Goal: Task Accomplishment & Management: Manage account settings

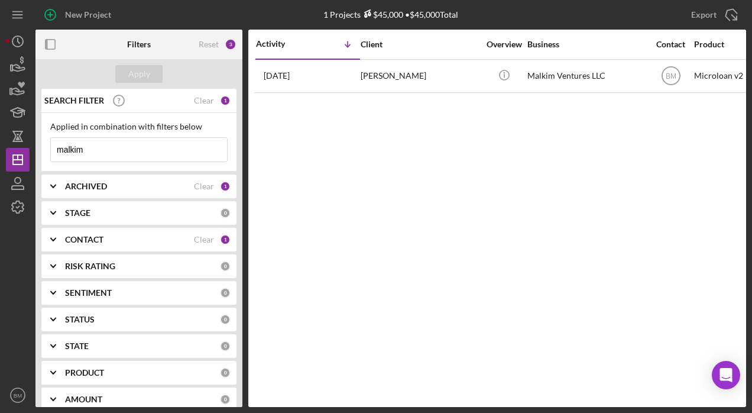
click at [111, 146] on input "malkim" at bounding box center [139, 150] width 176 height 24
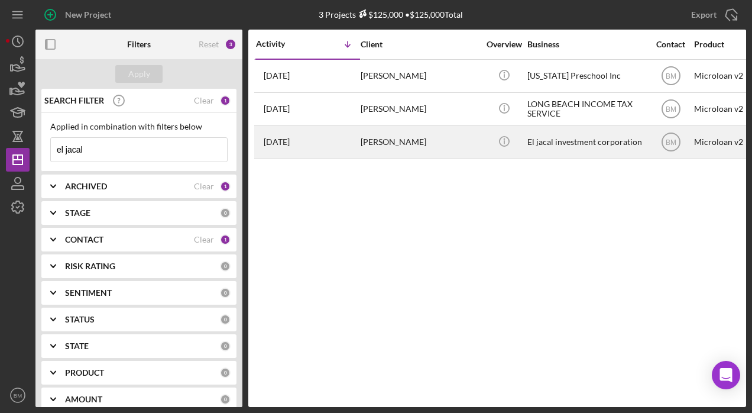
type input "el jacal"
click at [431, 136] on div "[PERSON_NAME]" at bounding box center [420, 142] width 118 height 31
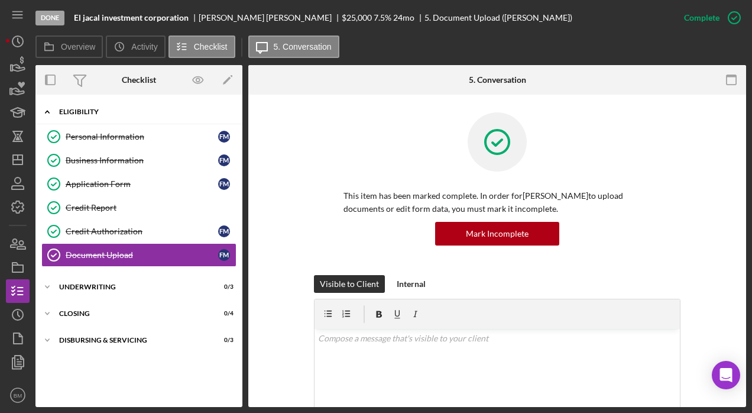
click at [115, 105] on div "Icon/Expander Eligibility 6 / 6" at bounding box center [138, 112] width 207 height 24
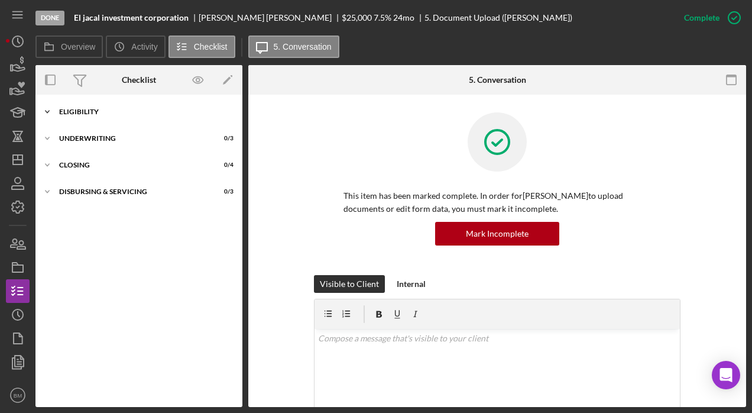
click at [70, 108] on div "Eligibility" at bounding box center [143, 111] width 169 height 7
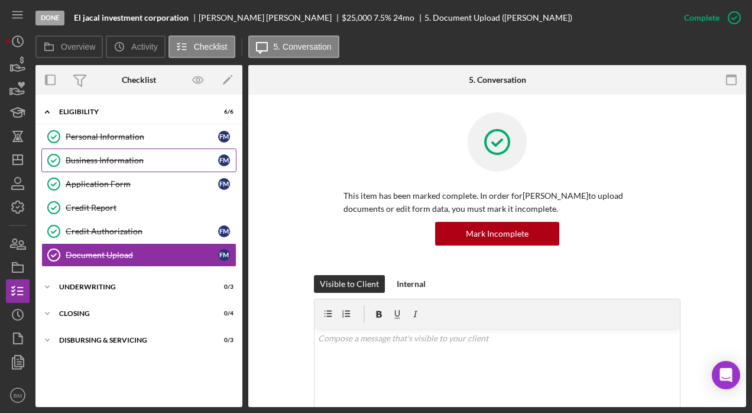
drag, startPoint x: 88, startPoint y: 162, endPoint x: 104, endPoint y: 158, distance: 16.5
click at [88, 162] on div "Business Information" at bounding box center [142, 160] width 153 height 9
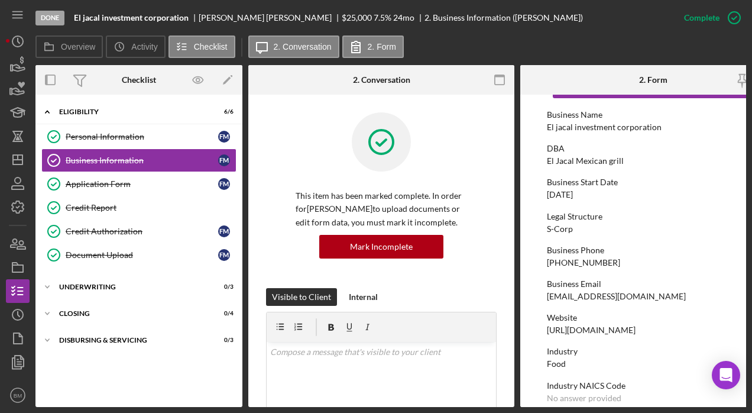
scroll to position [59, 0]
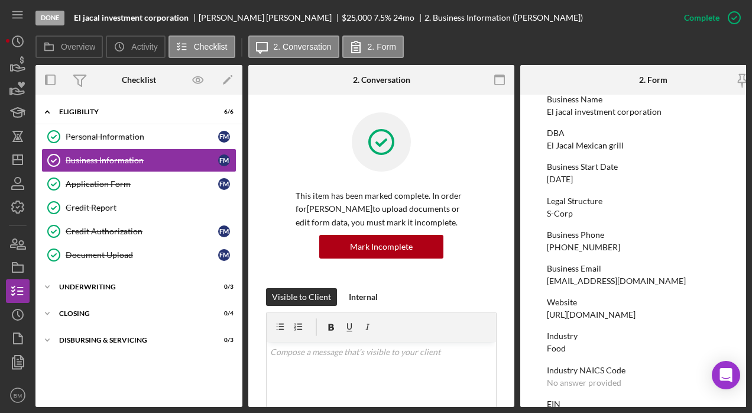
click at [588, 281] on div "[EMAIL_ADDRESS][DOMAIN_NAME]" at bounding box center [616, 280] width 139 height 9
copy div "[EMAIL_ADDRESS][DOMAIN_NAME]"
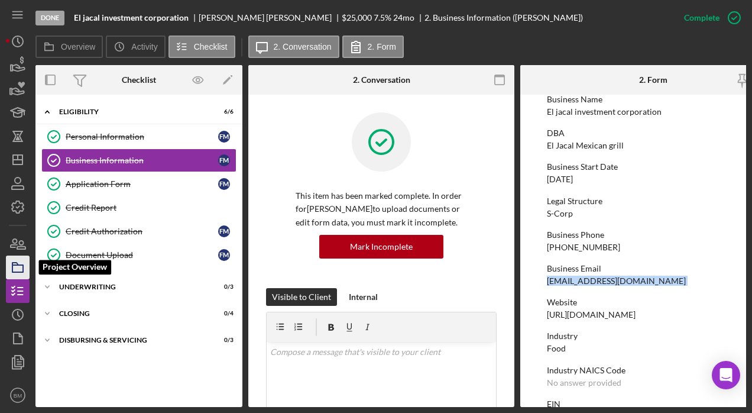
click at [21, 271] on rect "button" at bounding box center [17, 268] width 11 height 7
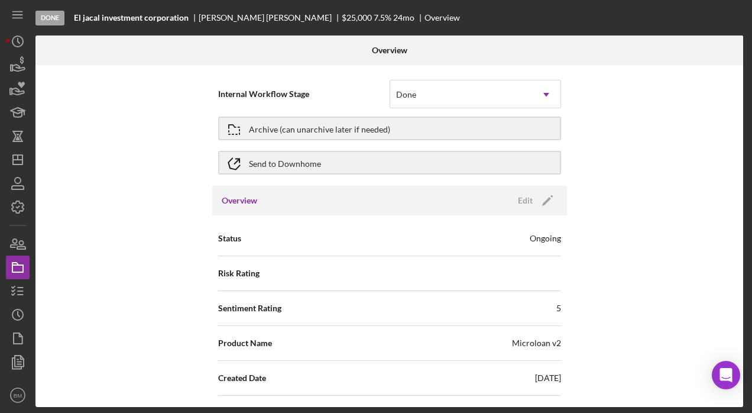
drag, startPoint x: 260, startPoint y: 131, endPoint x: 486, endPoint y: 109, distance: 227.0
click at [486, 109] on form "Internal Workflow Stage Done Icon/Dropdown Arrow Archive (can unarchive later i…" at bounding box center [389, 128] width 343 height 103
click at [483, 88] on div "Done" at bounding box center [461, 94] width 142 height 27
click at [339, 92] on span "Internal Workflow Stage" at bounding box center [303, 94] width 171 height 12
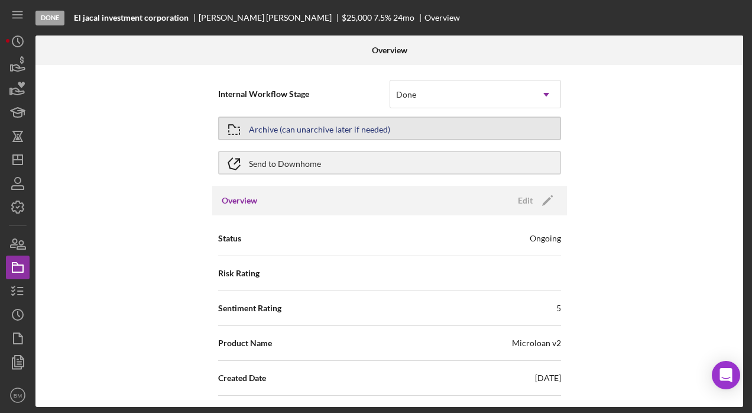
click at [297, 130] on div "Archive (can unarchive later if needed)" at bounding box center [319, 128] width 141 height 21
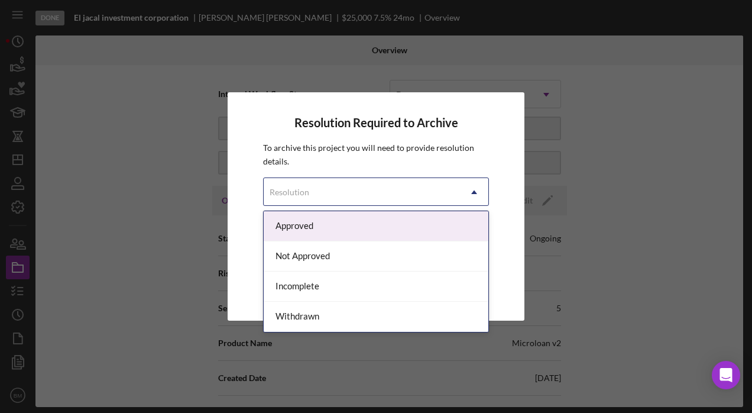
click at [361, 189] on div "Resolution" at bounding box center [362, 192] width 196 height 27
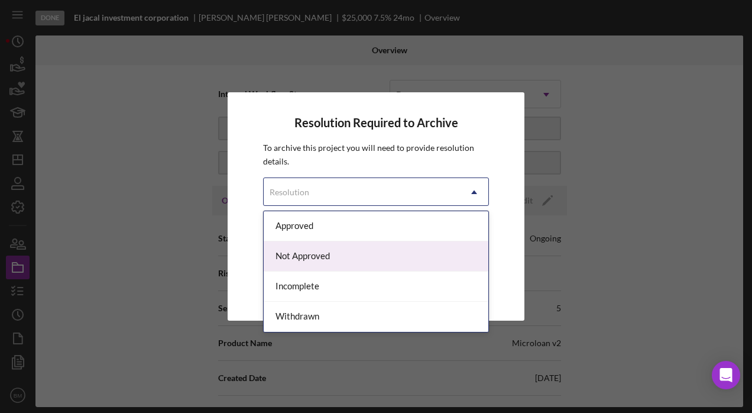
click at [319, 265] on div "Not Approved" at bounding box center [376, 256] width 225 height 30
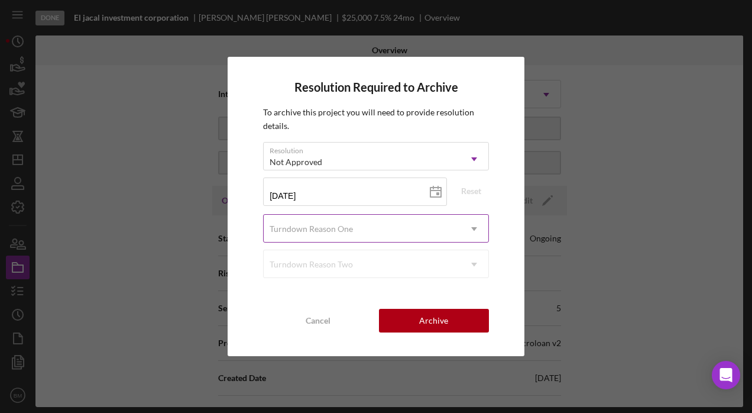
click at [319, 228] on div "Turndown Reason One" at bounding box center [311, 228] width 83 height 9
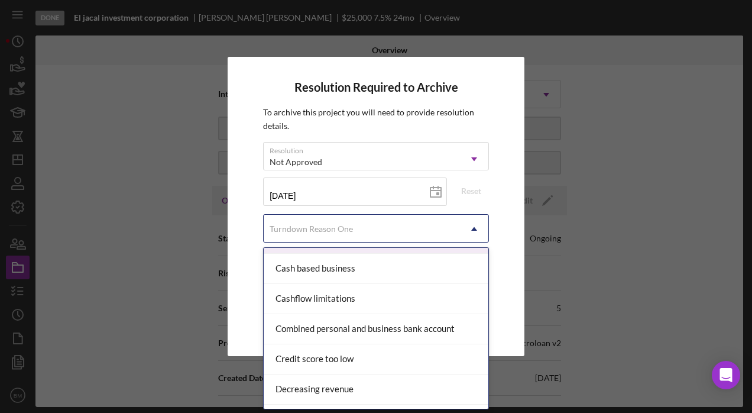
scroll to position [118, 0]
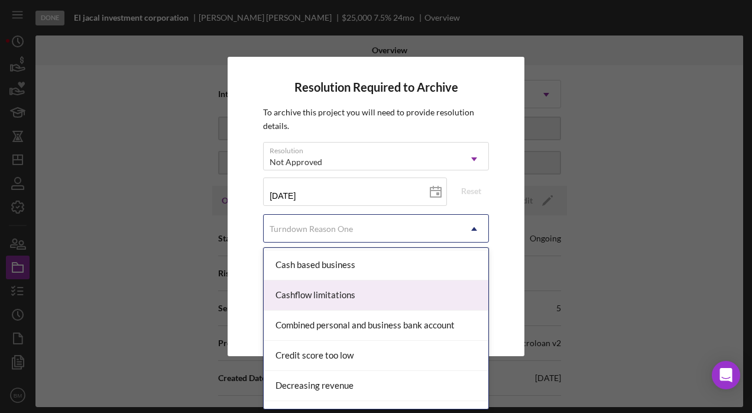
click at [373, 293] on div "Cashflow limitations" at bounding box center [376, 295] width 225 height 30
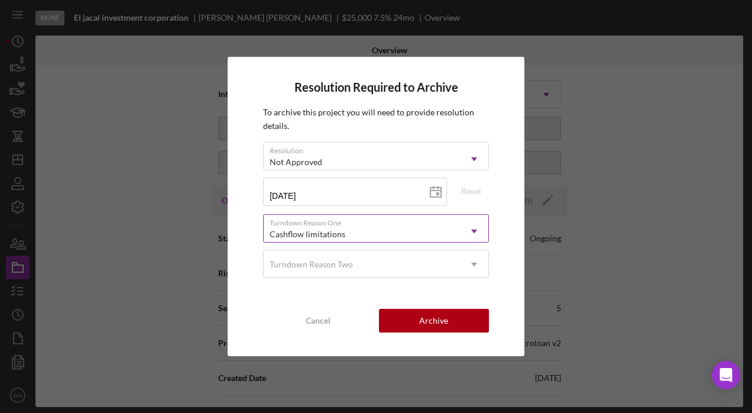
click at [353, 238] on div "Cashflow limitations" at bounding box center [362, 234] width 196 height 27
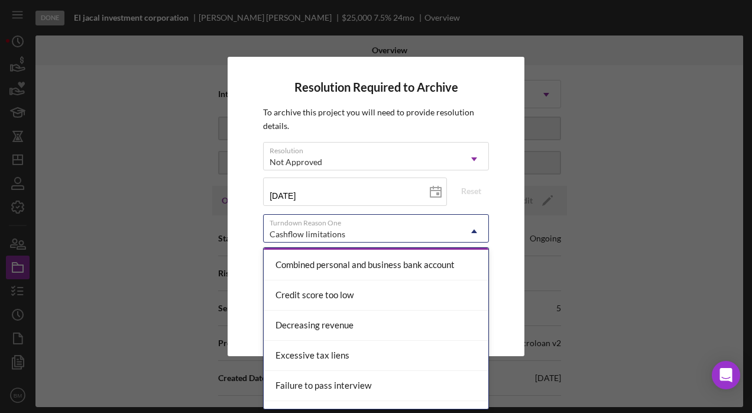
scroll to position [177, 0]
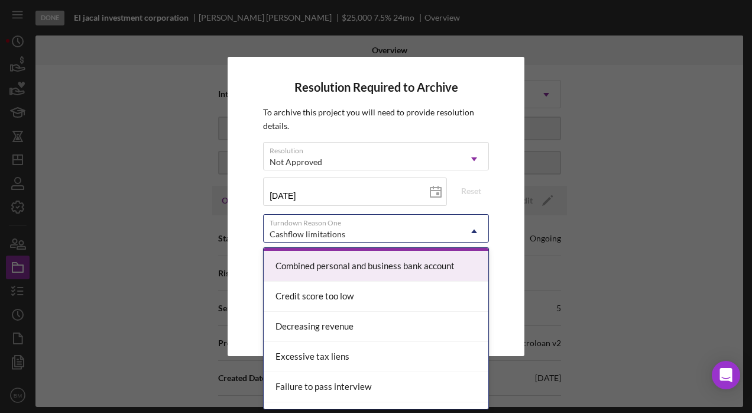
click at [259, 273] on div "Resolution Required to Archive To archive this project you will need to provide…" at bounding box center [376, 206] width 297 height 299
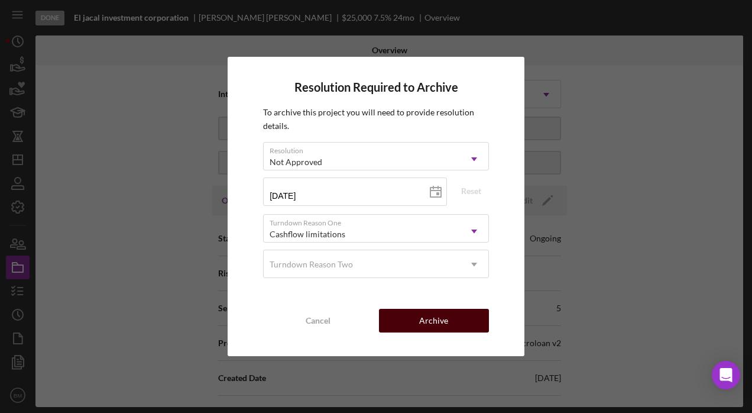
click at [442, 316] on div "Archive" at bounding box center [433, 321] width 29 height 24
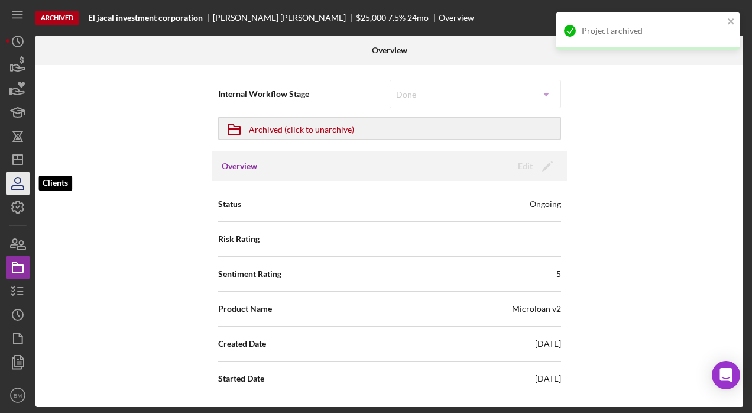
click at [17, 171] on icon "button" at bounding box center [18, 184] width 30 height 30
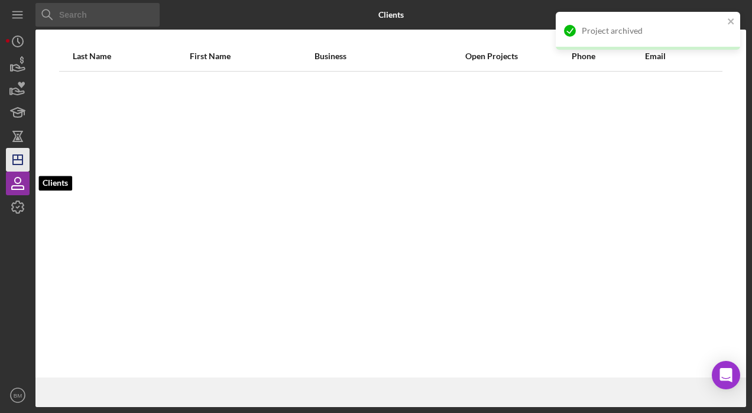
click at [22, 153] on icon "Icon/Dashboard" at bounding box center [18, 160] width 30 height 30
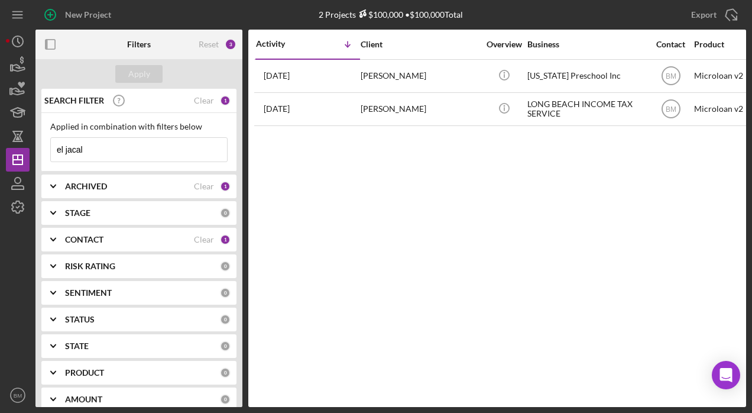
click at [66, 153] on input "el jacal" at bounding box center [139, 150] width 176 height 24
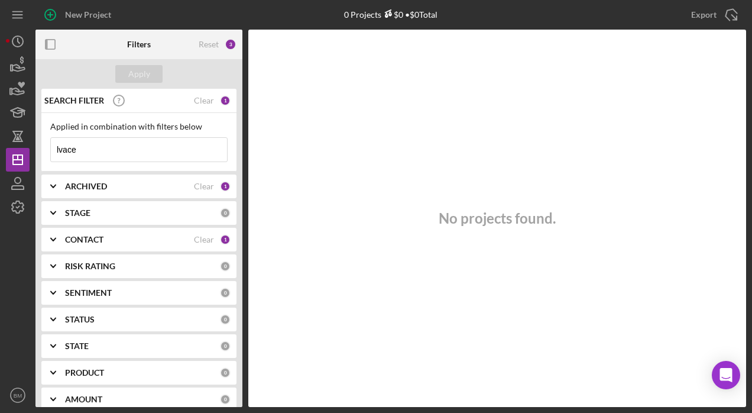
click at [171, 151] on input "lvace" at bounding box center [139, 150] width 176 height 24
type input "[PERSON_NAME]"
click at [171, 151] on input "[PERSON_NAME]" at bounding box center [139, 150] width 176 height 24
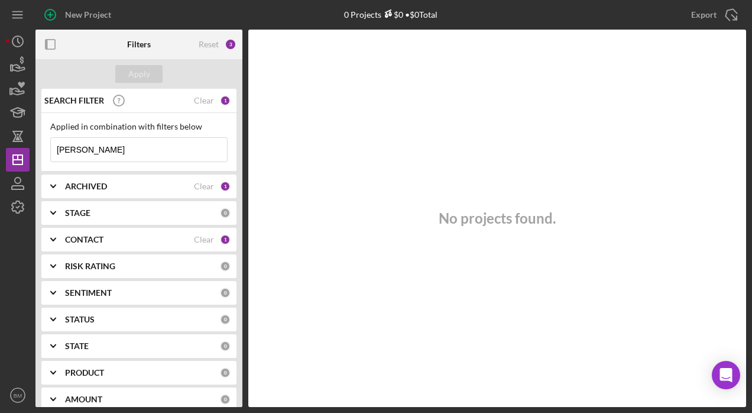
click at [171, 151] on input "[PERSON_NAME]" at bounding box center [139, 150] width 176 height 24
type input "vital"
click at [103, 234] on div "CONTACT Clear 1" at bounding box center [148, 239] width 166 height 11
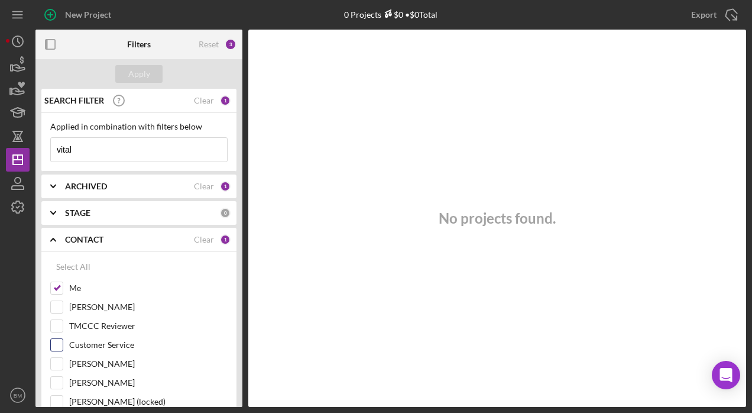
click at [86, 340] on label "Customer Service" at bounding box center [148, 345] width 158 height 12
click at [63, 340] on input "Customer Service" at bounding box center [57, 345] width 12 height 12
checkbox input "true"
click at [132, 71] on div "Apply" at bounding box center [139, 74] width 22 height 18
click at [144, 151] on input "vital" at bounding box center [139, 150] width 176 height 24
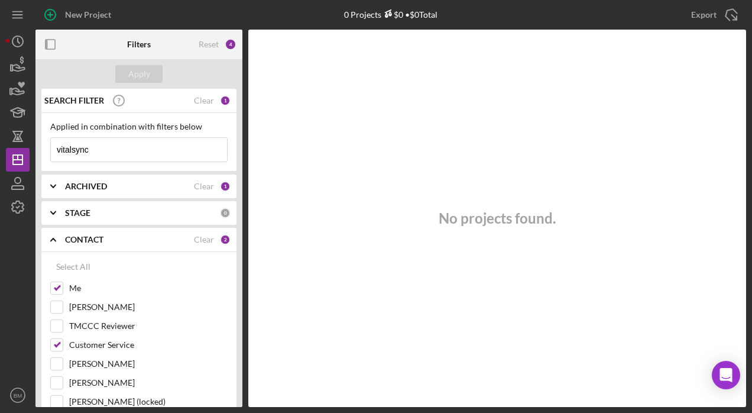
type input "vitalsync"
click at [108, 213] on div "STAGE" at bounding box center [142, 212] width 155 height 9
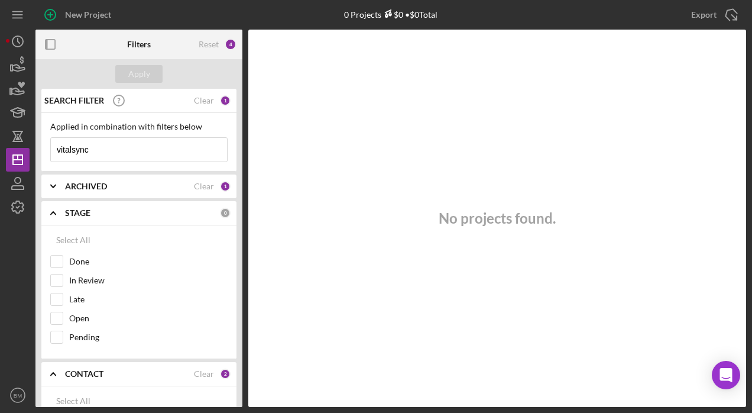
click at [103, 192] on div "ARCHIVED Clear 1" at bounding box center [148, 186] width 166 height 24
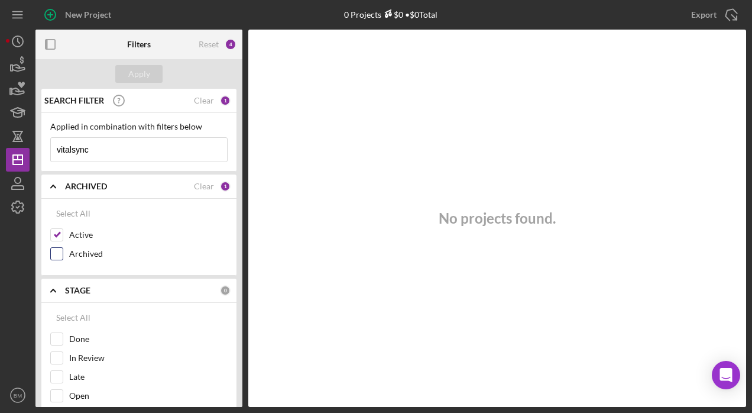
click at [52, 249] on input "Archived" at bounding box center [57, 254] width 12 height 12
checkbox input "true"
click at [137, 76] on div "Apply" at bounding box center [139, 74] width 22 height 18
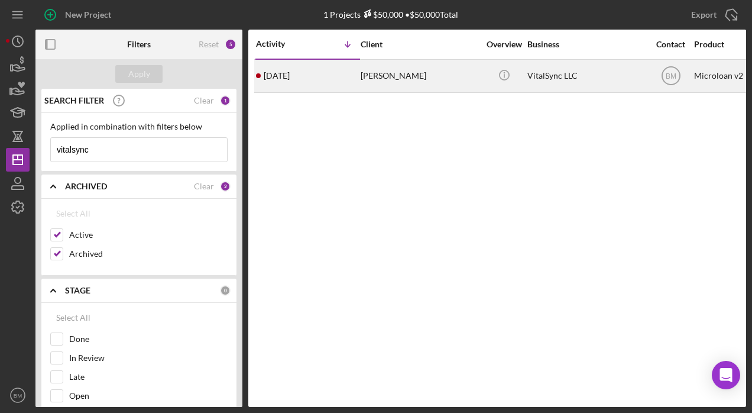
click at [432, 80] on div "[PERSON_NAME]" at bounding box center [420, 75] width 118 height 31
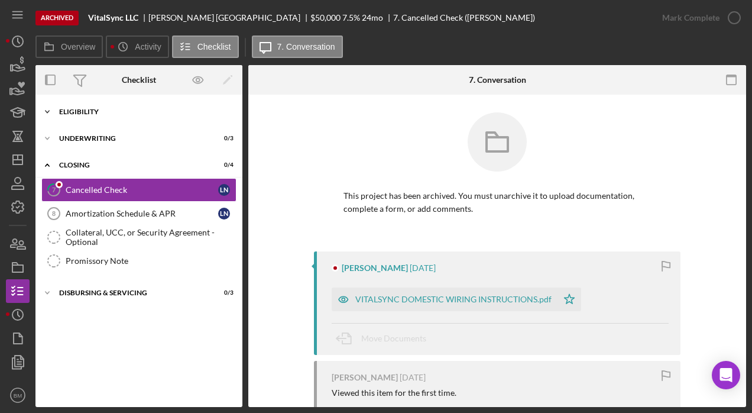
click at [85, 112] on div "Eligibility" at bounding box center [143, 111] width 169 height 7
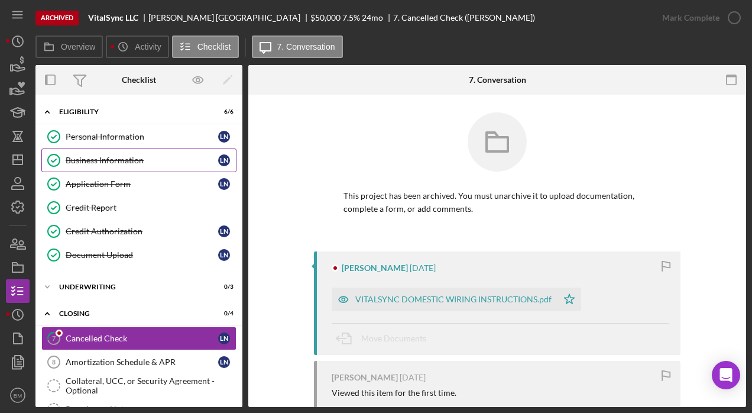
click at [153, 158] on div "Business Information" at bounding box center [142, 160] width 153 height 9
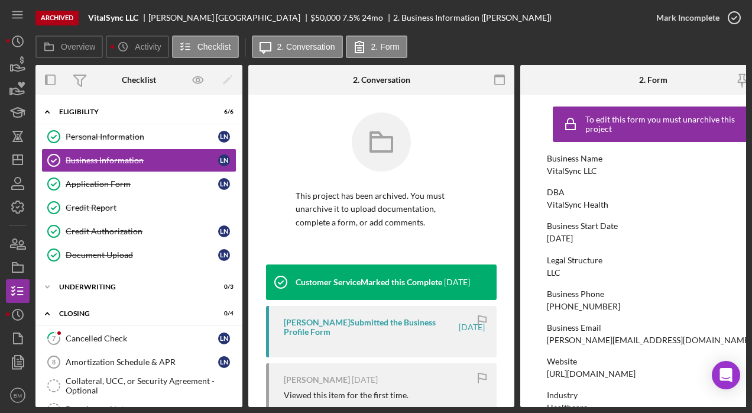
click at [583, 343] on div "[PERSON_NAME][EMAIL_ADDRESS][DOMAIN_NAME]" at bounding box center [649, 339] width 205 height 9
copy div "[PERSON_NAME][EMAIL_ADDRESS][DOMAIN_NAME]"
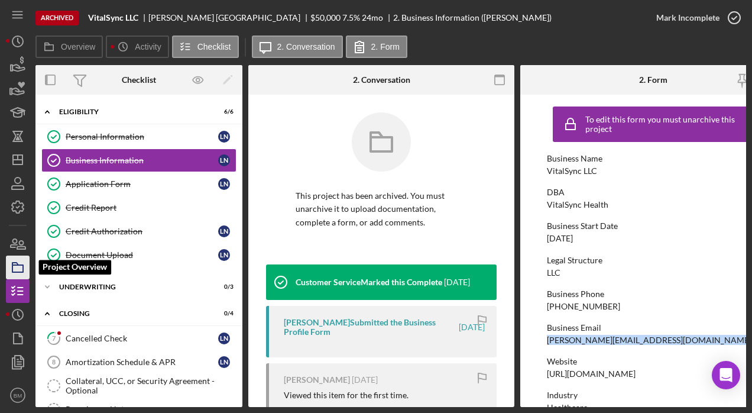
click at [11, 267] on icon "button" at bounding box center [18, 268] width 30 height 30
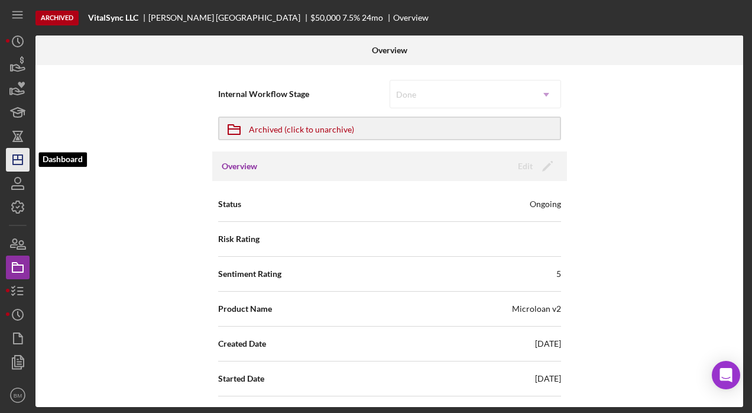
click at [20, 157] on icon "Icon/Dashboard" at bounding box center [18, 160] width 30 height 30
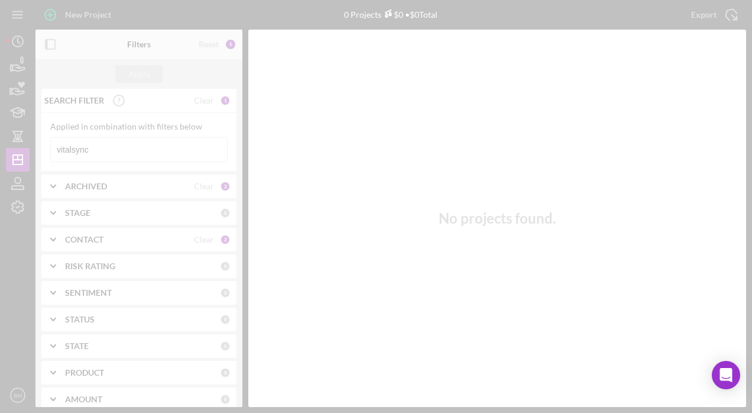
click at [149, 151] on div at bounding box center [376, 206] width 752 height 413
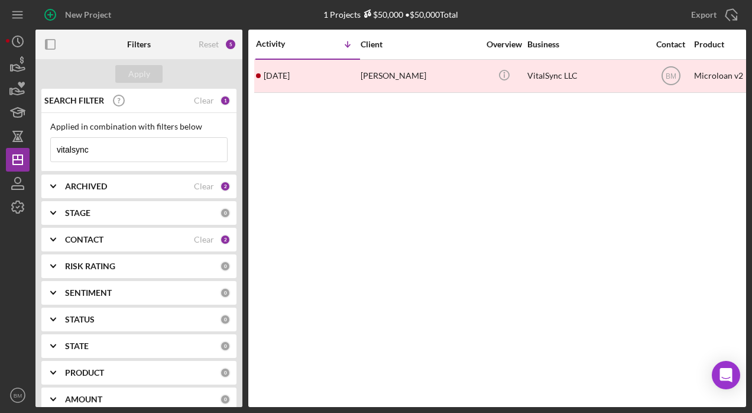
drag, startPoint x: 149, startPoint y: 151, endPoint x: 183, endPoint y: 140, distance: 35.5
click at [334, 158] on div "Activity Icon/Table Sort Arrow Client Overview Business Contact Product Categor…" at bounding box center [497, 218] width 498 height 377
click at [89, 143] on input "vitalsync" at bounding box center [139, 150] width 176 height 24
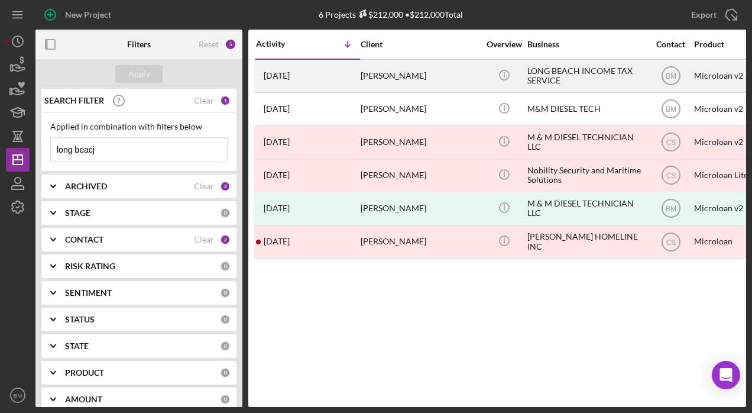
type input "long beacj"
click at [445, 79] on div "[PERSON_NAME]" at bounding box center [420, 75] width 118 height 31
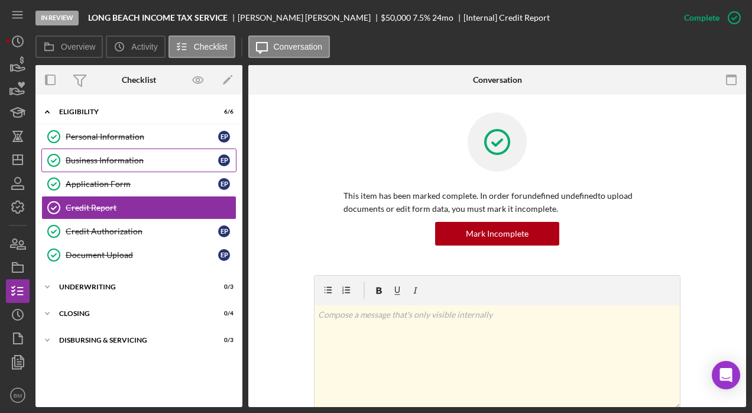
click at [74, 160] on div "Business Information" at bounding box center [142, 160] width 153 height 9
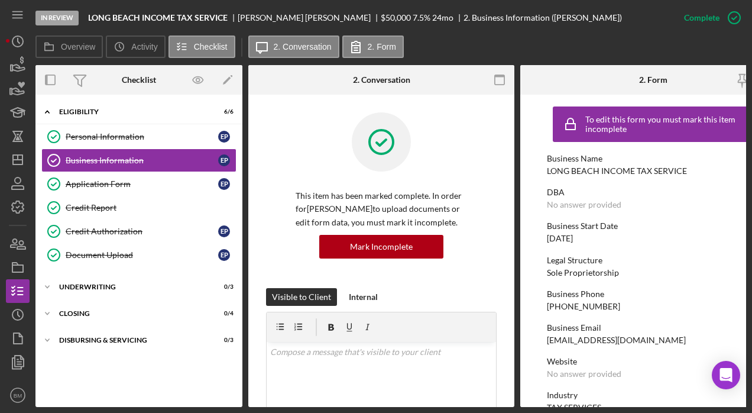
click at [589, 341] on div "[EMAIL_ADDRESS][DOMAIN_NAME]" at bounding box center [616, 339] width 139 height 9
copy div "[EMAIL_ADDRESS][DOMAIN_NAME]"
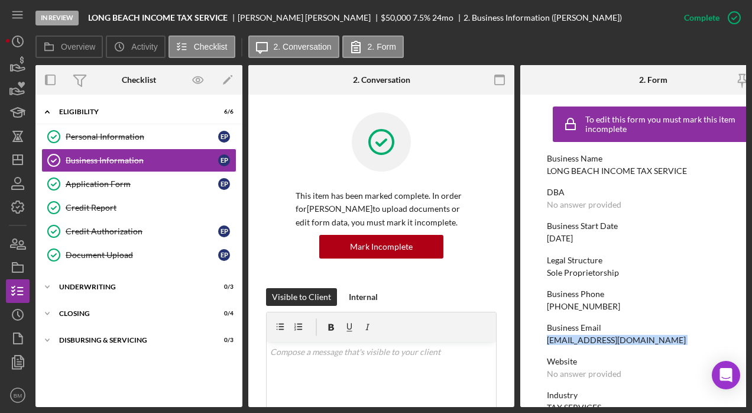
drag, startPoint x: 108, startPoint y: 203, endPoint x: 354, endPoint y: 177, distance: 248.0
click at [108, 203] on div "Credit Report" at bounding box center [151, 207] width 170 height 9
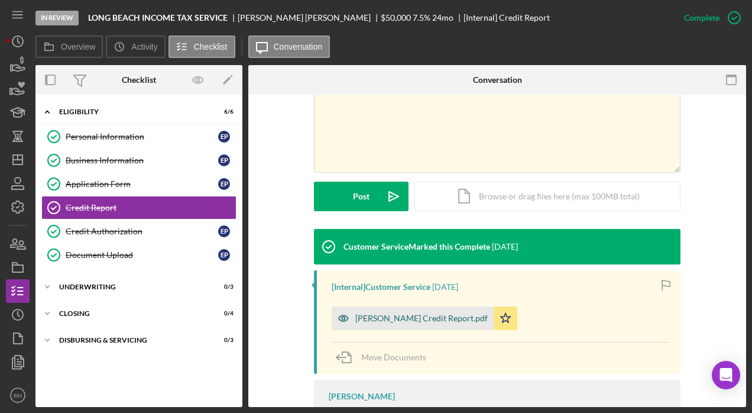
click at [412, 324] on div "[PERSON_NAME] Credit Report.pdf" at bounding box center [413, 318] width 162 height 24
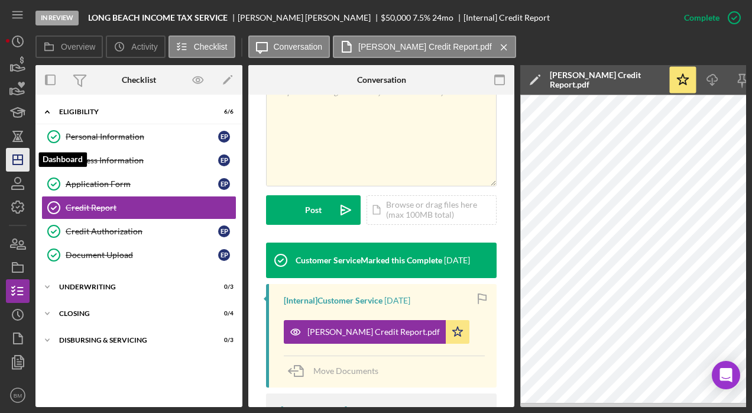
click at [17, 163] on icon "Icon/Dashboard" at bounding box center [18, 160] width 30 height 30
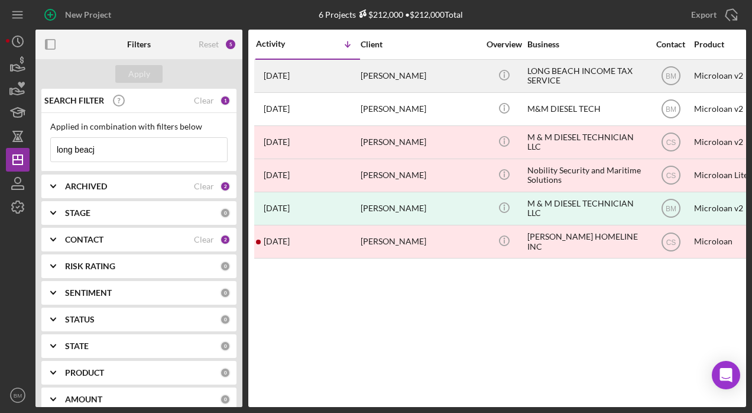
click at [456, 80] on div "[PERSON_NAME]" at bounding box center [420, 75] width 118 height 31
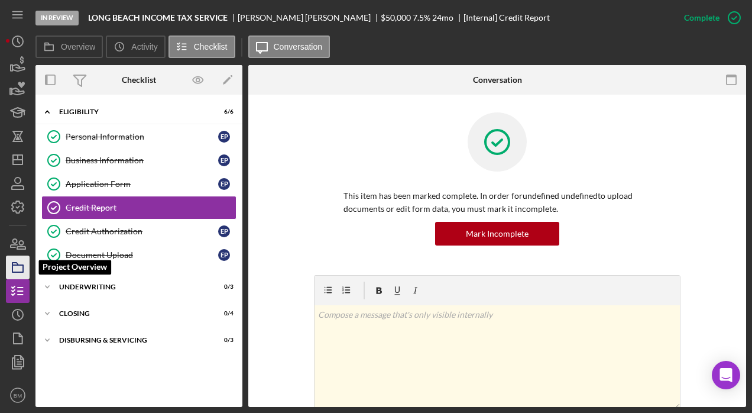
click at [15, 266] on icon "button" at bounding box center [18, 268] width 30 height 30
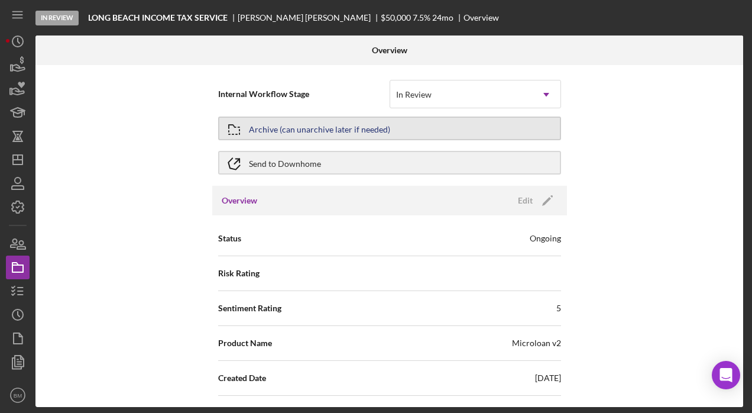
click at [332, 128] on div "Archive (can unarchive later if needed)" at bounding box center [319, 128] width 141 height 21
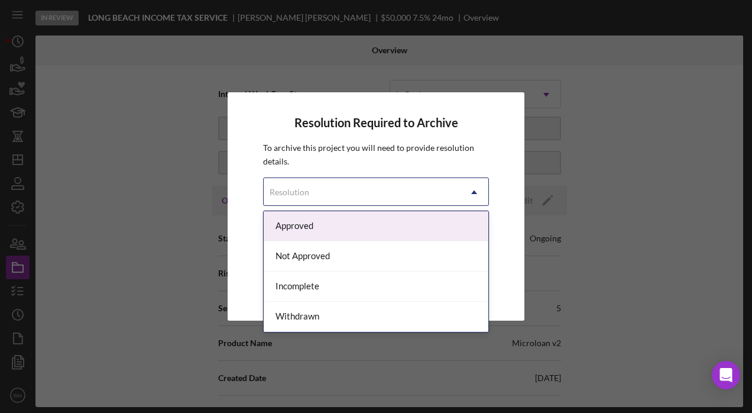
click at [302, 197] on div "Resolution" at bounding box center [362, 192] width 196 height 27
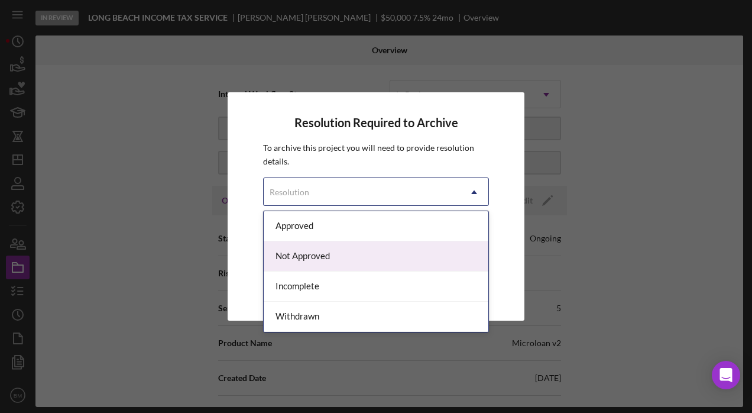
click at [332, 252] on div "Not Approved" at bounding box center [376, 256] width 225 height 30
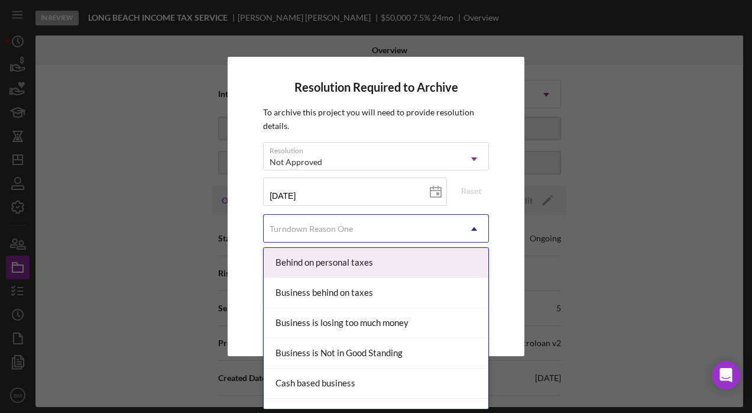
click at [313, 222] on div "Turndown Reason One" at bounding box center [362, 228] width 196 height 27
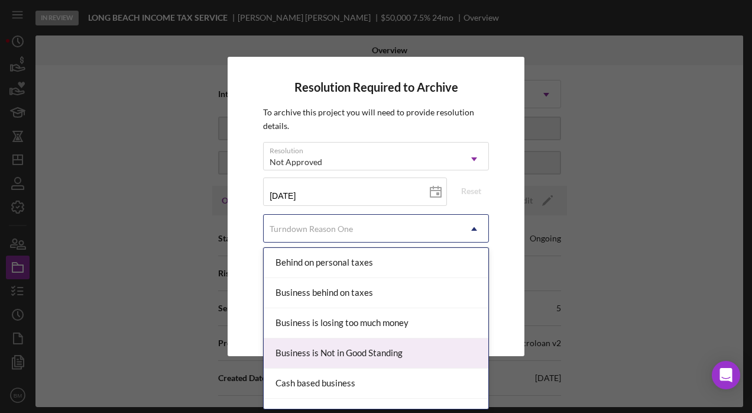
scroll to position [59, 0]
click at [336, 352] on div "Cashflow limitations" at bounding box center [376, 354] width 225 height 30
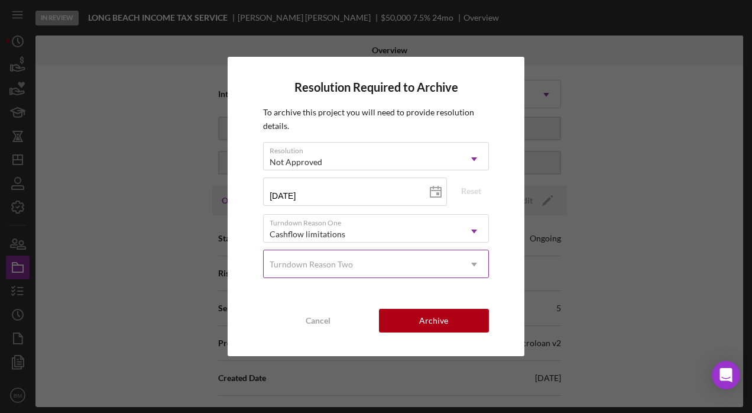
click at [341, 260] on div "Turndown Reason Two" at bounding box center [311, 264] width 83 height 9
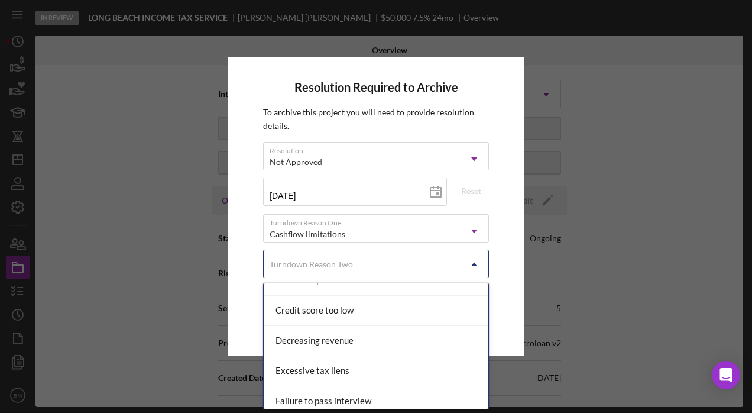
scroll to position [177, 0]
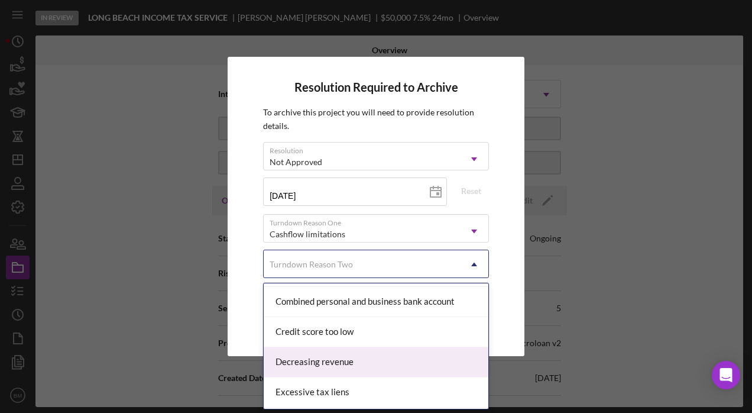
click at [345, 353] on div "Decreasing revenue" at bounding box center [376, 362] width 225 height 30
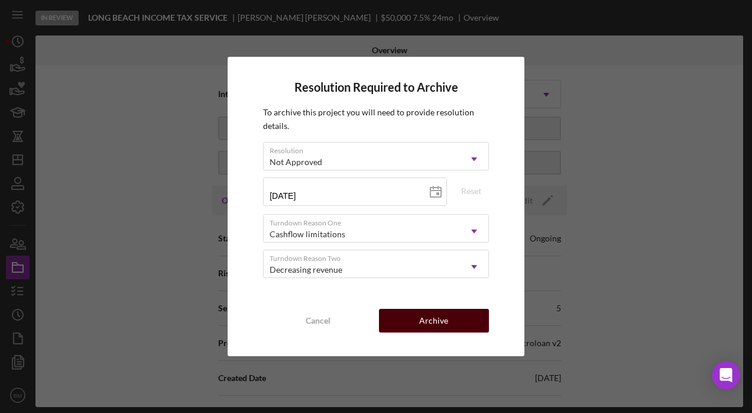
click at [445, 323] on div "Archive" at bounding box center [433, 321] width 29 height 24
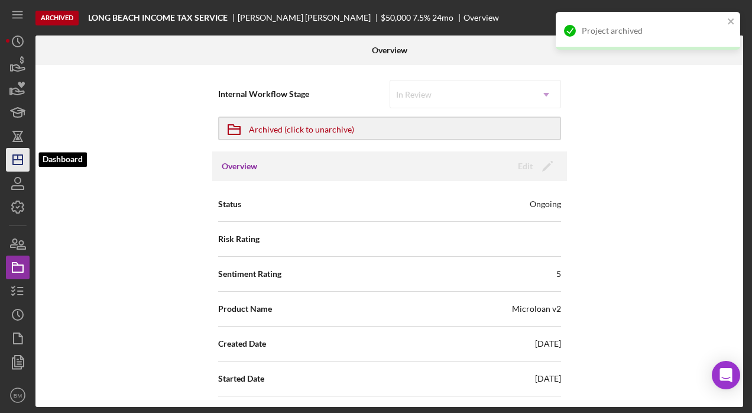
click at [19, 158] on icon "Icon/Dashboard" at bounding box center [18, 160] width 30 height 30
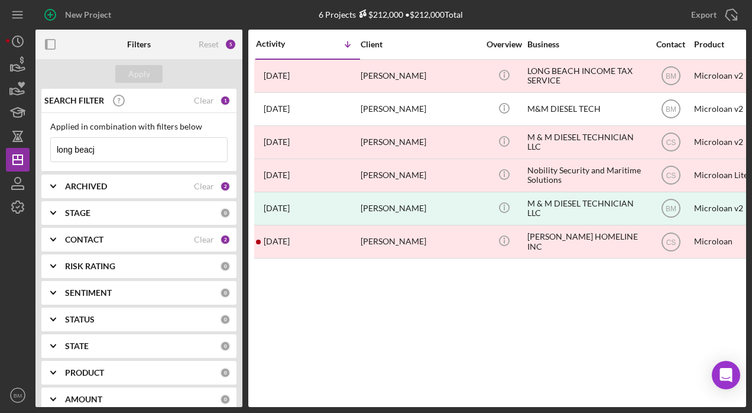
click at [128, 150] on input "long beacj" at bounding box center [139, 150] width 176 height 24
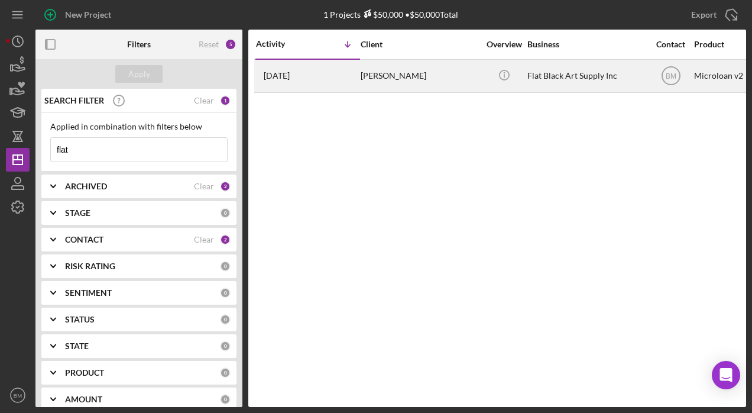
type input "flat"
click at [436, 81] on div "[PERSON_NAME]" at bounding box center [420, 75] width 118 height 31
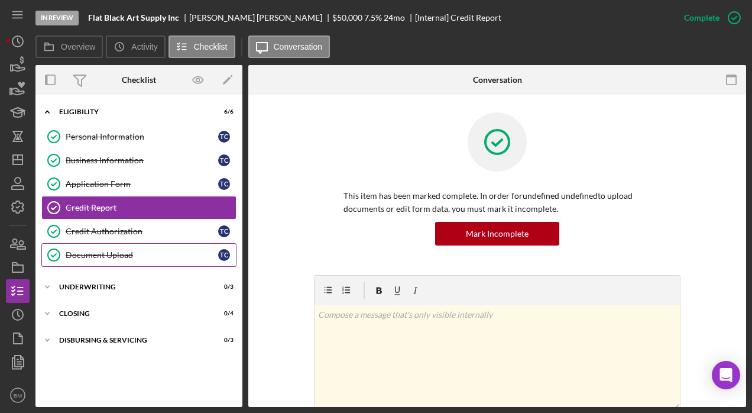
click at [131, 250] on div "Document Upload" at bounding box center [142, 254] width 153 height 9
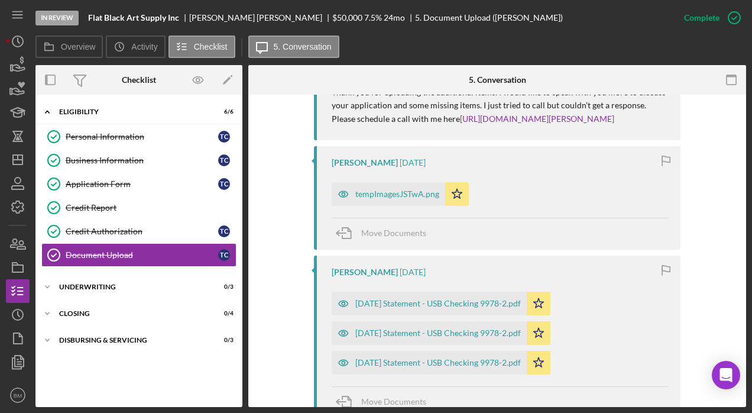
scroll to position [828, 0]
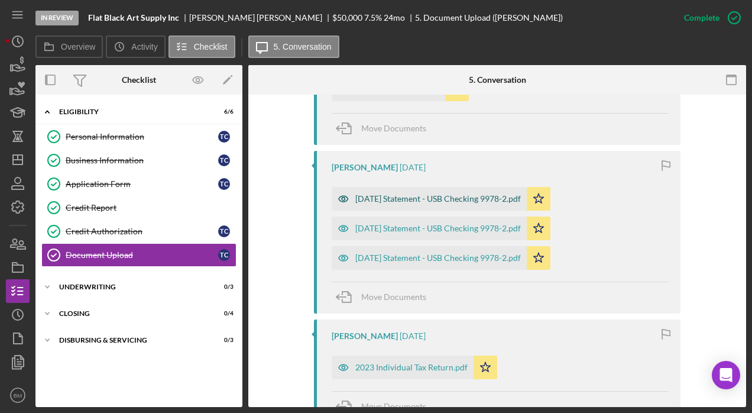
click at [442, 199] on div "[DATE] Statement - USB Checking 9978-2.pdf" at bounding box center [438, 198] width 166 height 9
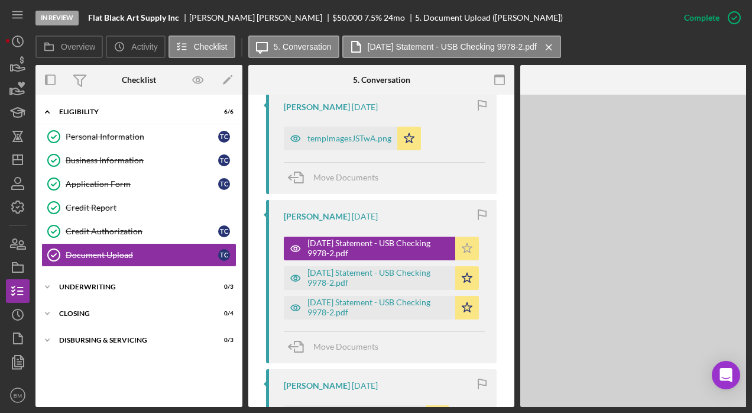
scroll to position [890, 0]
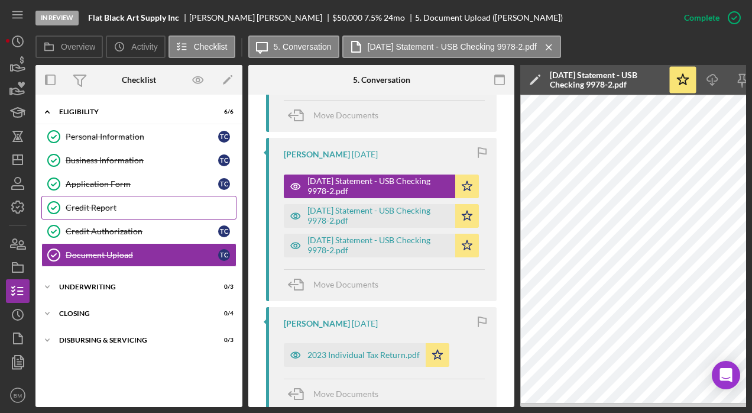
click at [114, 203] on div "Credit Report" at bounding box center [151, 207] width 170 height 9
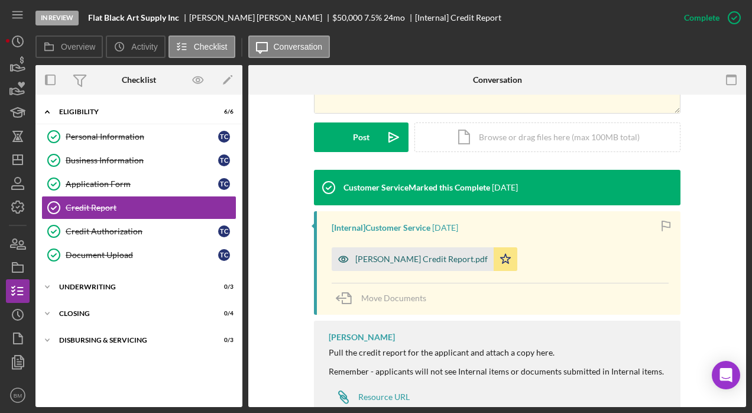
click at [417, 258] on div "[PERSON_NAME] Credit Report.pdf" at bounding box center [421, 258] width 132 height 9
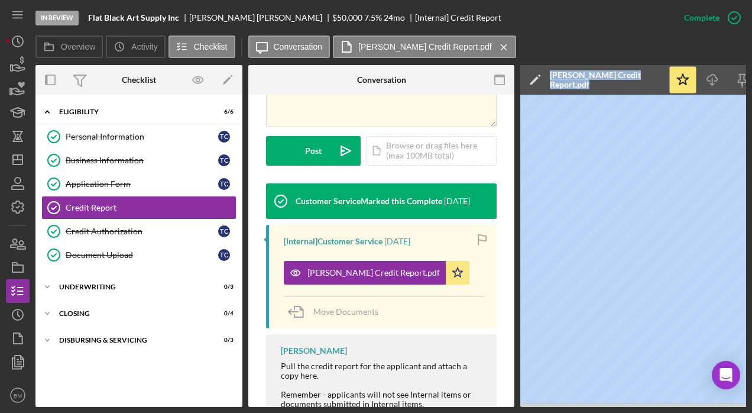
drag, startPoint x: 464, startPoint y: 407, endPoint x: 634, endPoint y: 407, distance: 170.3
click at [634, 407] on div "In Review Flat Black Art Supply Inc [PERSON_NAME] $50,000 $50,000 7.5 % 24 mo […" at bounding box center [376, 206] width 752 height 413
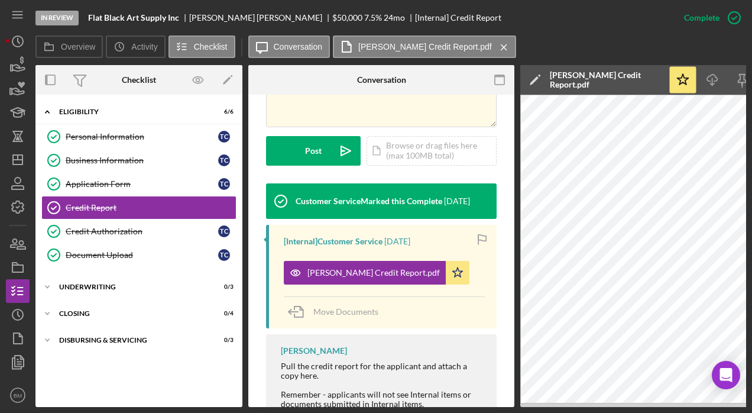
click at [335, 334] on div "[PERSON_NAME] Pull the credit report for the applicant and attach a copy here. …" at bounding box center [381, 393] width 231 height 119
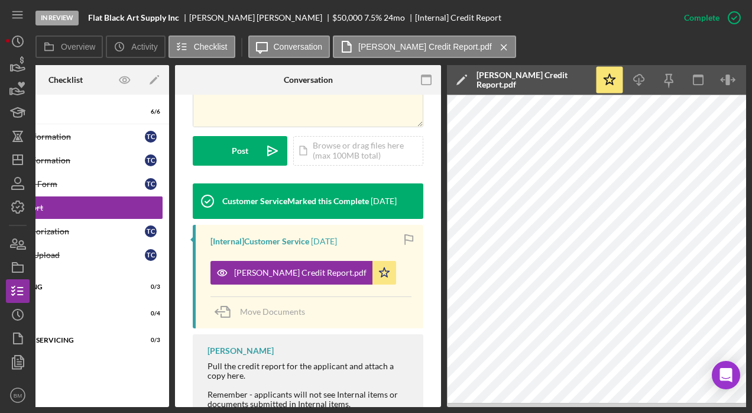
scroll to position [0, 129]
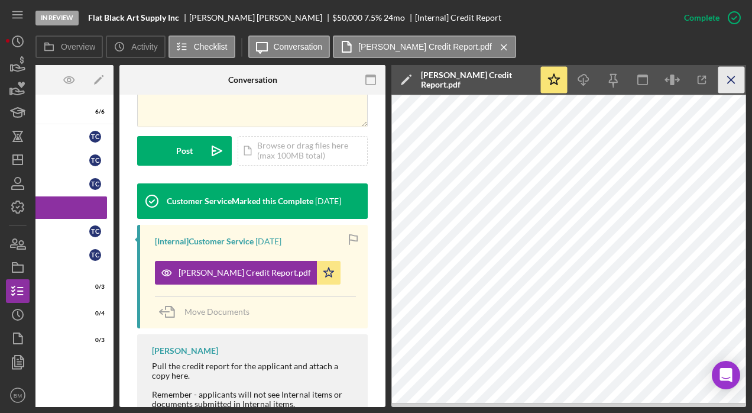
click at [724, 82] on icon "Icon/Menu Close" at bounding box center [732, 80] width 27 height 27
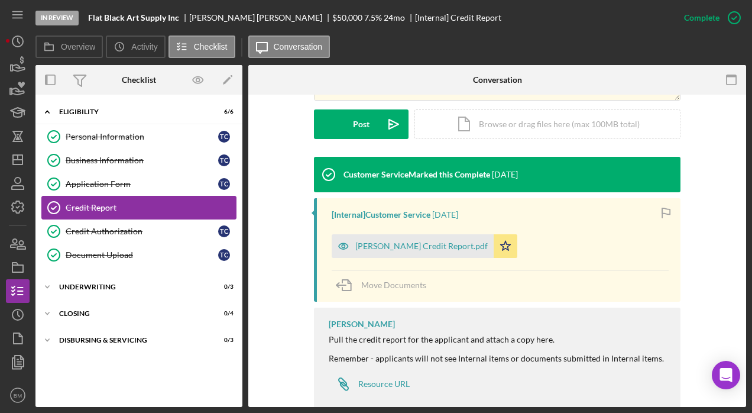
scroll to position [296, 0]
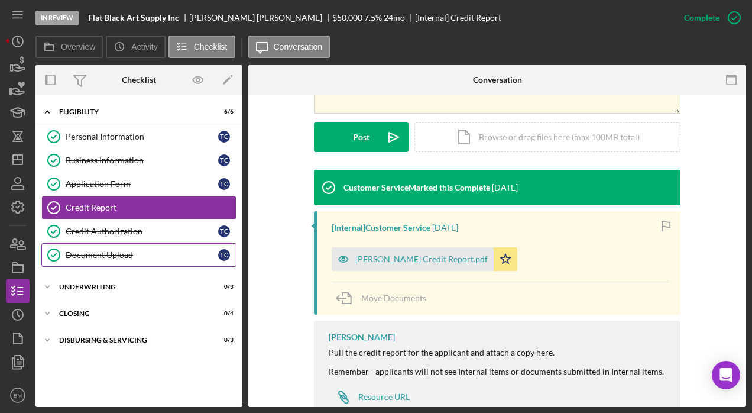
click at [108, 243] on link "Document Upload Document Upload T C" at bounding box center [138, 255] width 195 height 24
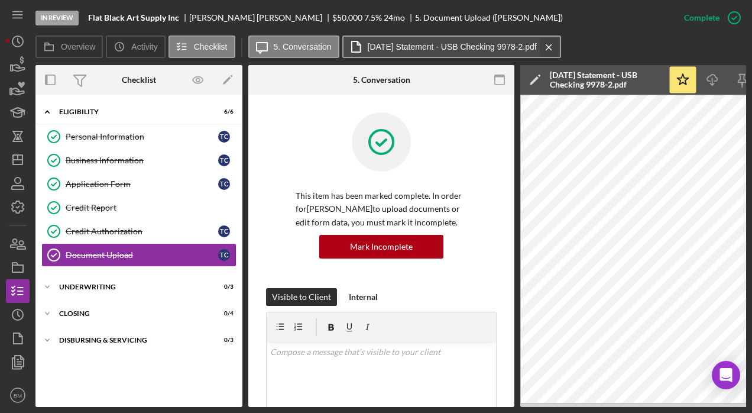
click at [557, 50] on icon "Icon/Menu Close" at bounding box center [549, 48] width 21 height 30
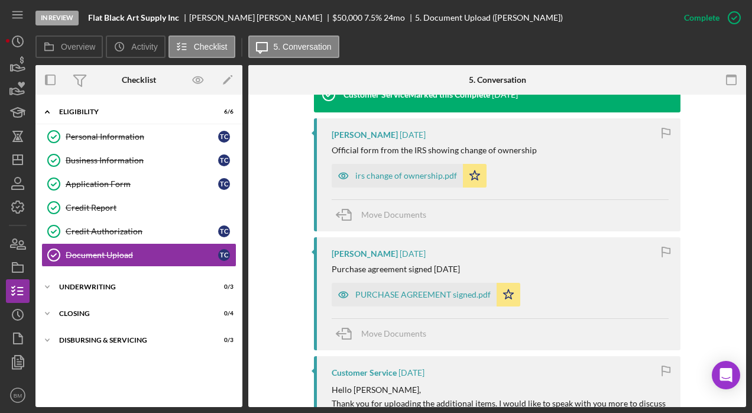
scroll to position [414, 0]
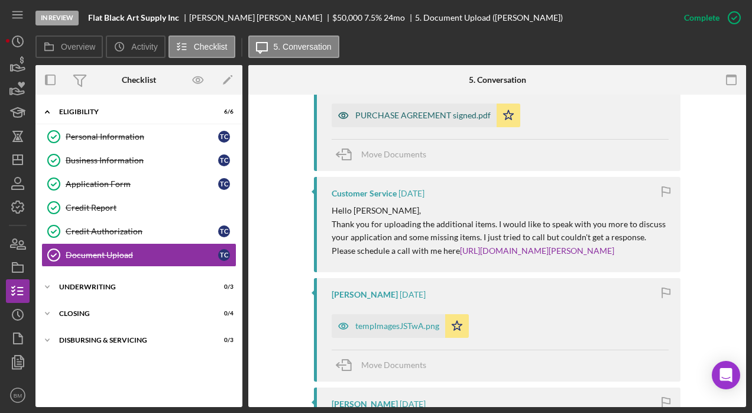
click at [415, 118] on div "PURCHASE AGREEMENT signed.pdf" at bounding box center [422, 115] width 135 height 9
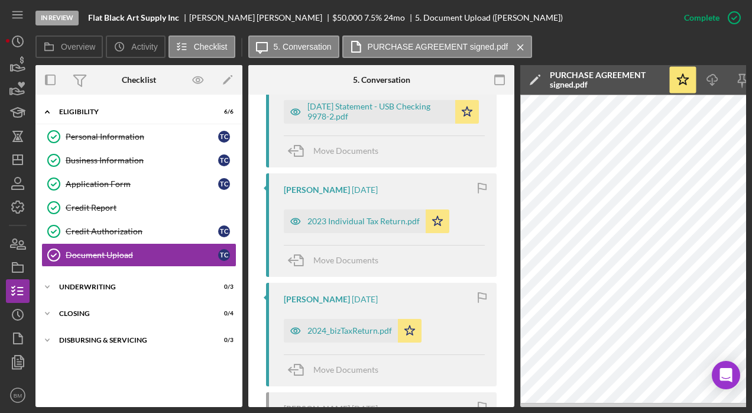
scroll to position [1028, 0]
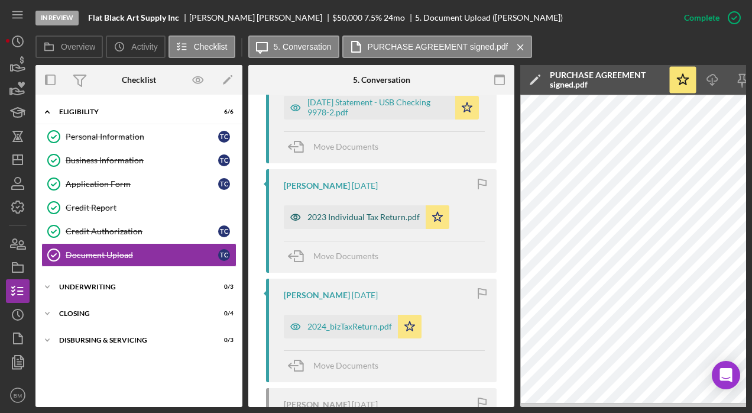
click at [338, 222] on div "2023 Individual Tax Return.pdf" at bounding box center [364, 216] width 112 height 9
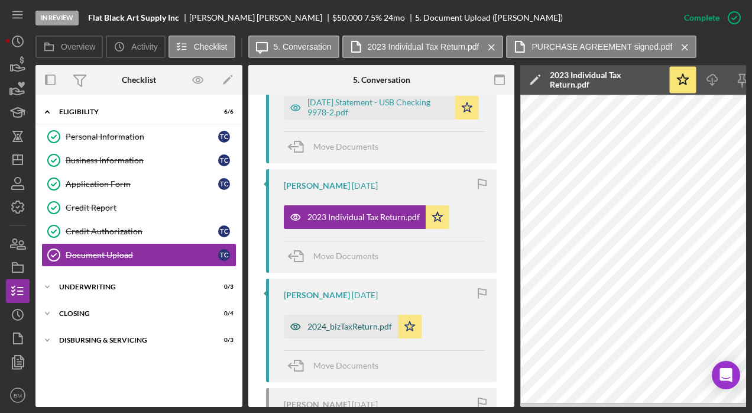
click at [358, 331] on div "2024_bizTaxReturn.pdf" at bounding box center [350, 326] width 85 height 9
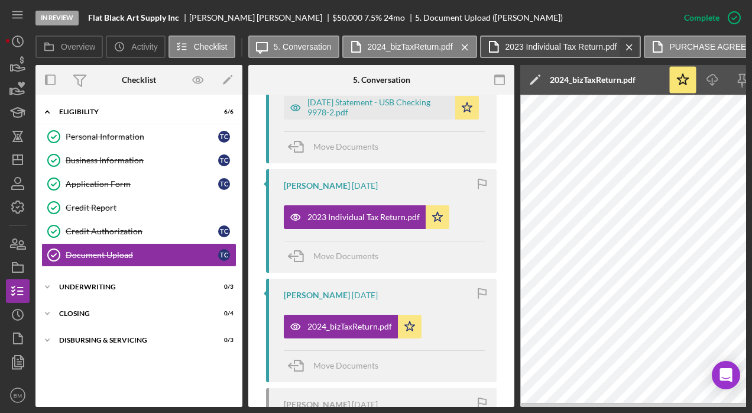
click at [626, 45] on icon "Icon/Menu Close" at bounding box center [629, 48] width 21 height 30
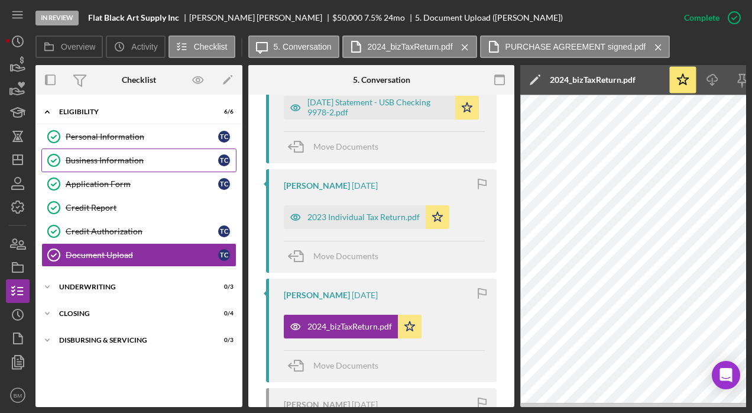
drag, startPoint x: 112, startPoint y: 162, endPoint x: 158, endPoint y: 158, distance: 46.3
click at [112, 162] on div "Business Information" at bounding box center [142, 160] width 153 height 9
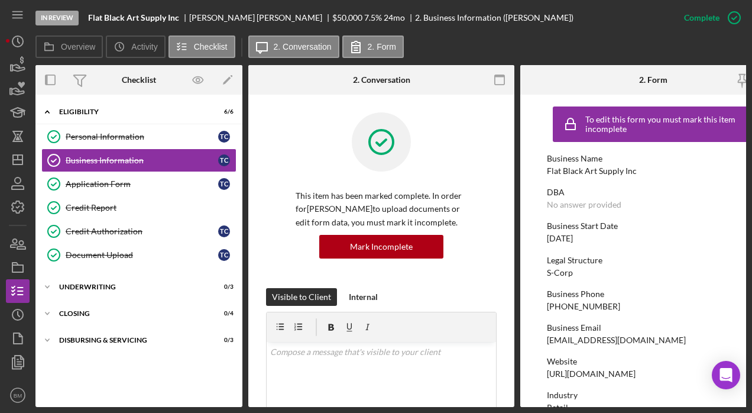
click at [575, 344] on div "[EMAIL_ADDRESS][DOMAIN_NAME]" at bounding box center [616, 339] width 139 height 9
copy div "[EMAIL_ADDRESS][DOMAIN_NAME]"
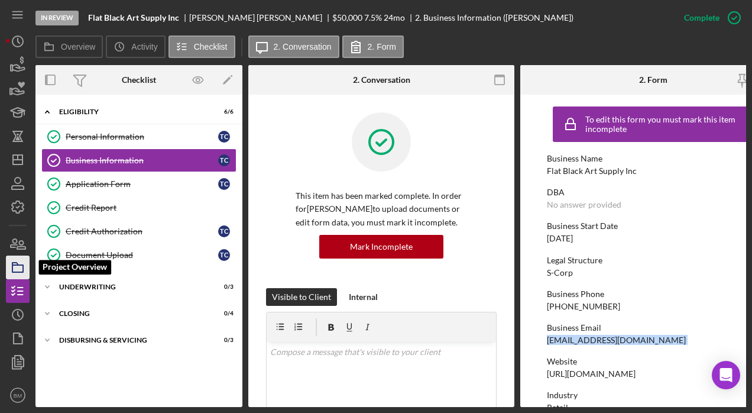
click at [23, 266] on rect "button" at bounding box center [17, 268] width 11 height 7
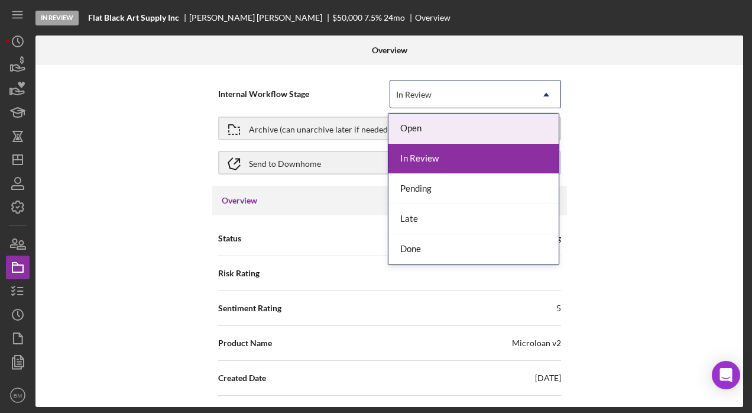
click at [429, 103] on div "In Review" at bounding box center [461, 94] width 142 height 27
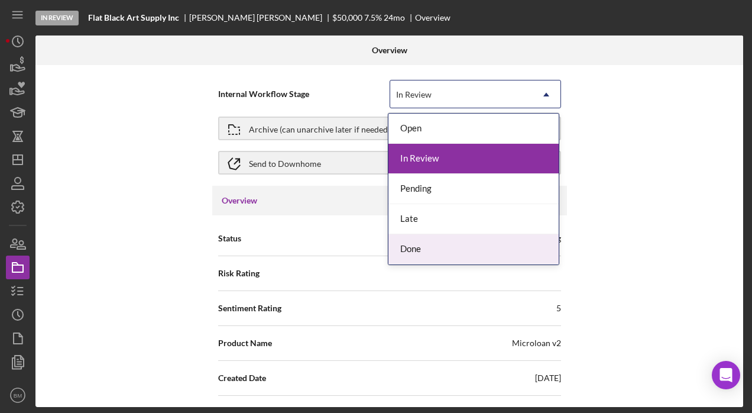
click at [419, 252] on div "Done" at bounding box center [474, 249] width 170 height 30
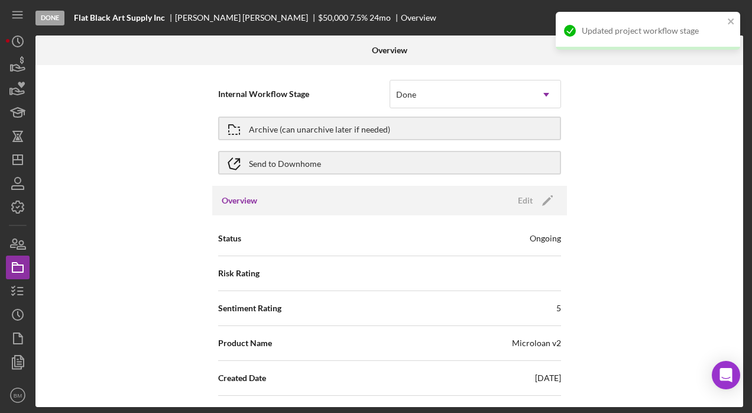
click at [334, 142] on div "Archive (can unarchive later if needed)" at bounding box center [389, 129] width 343 height 30
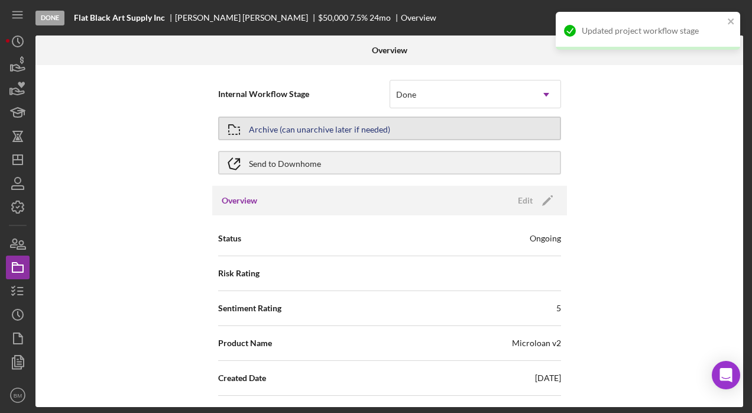
click at [301, 131] on div "Archive (can unarchive later if needed)" at bounding box center [319, 128] width 141 height 21
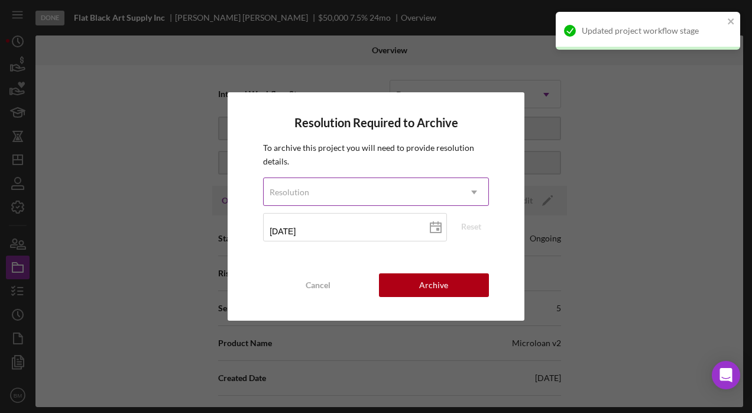
click at [355, 185] on div "Resolution" at bounding box center [362, 192] width 196 height 27
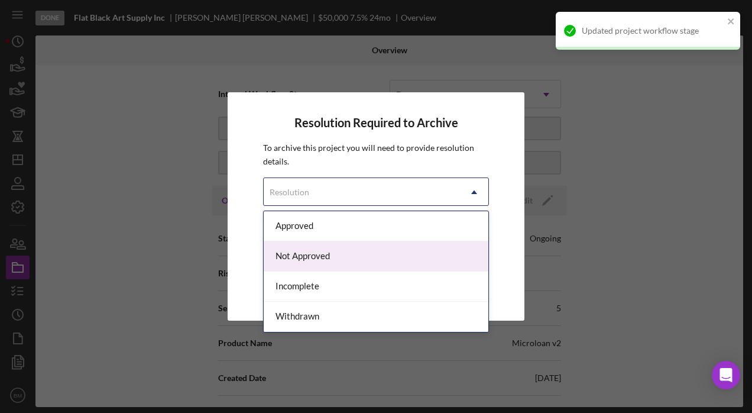
click at [333, 264] on div "Not Approved" at bounding box center [376, 256] width 225 height 30
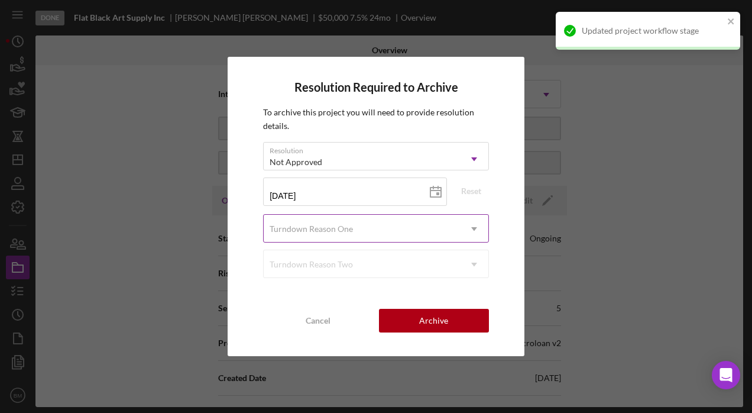
click at [316, 226] on div "Turndown Reason One" at bounding box center [311, 228] width 83 height 9
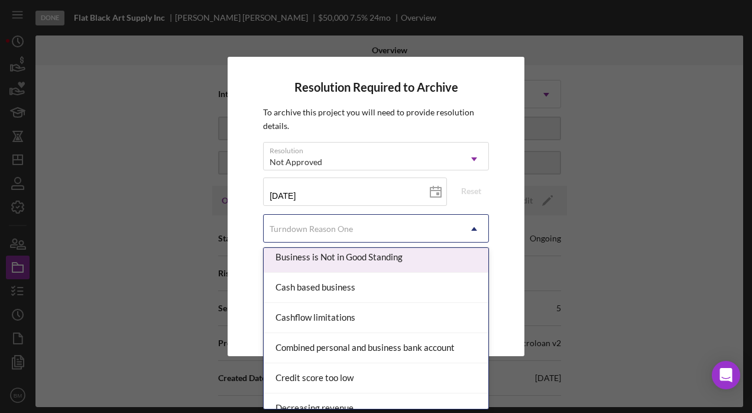
scroll to position [118, 0]
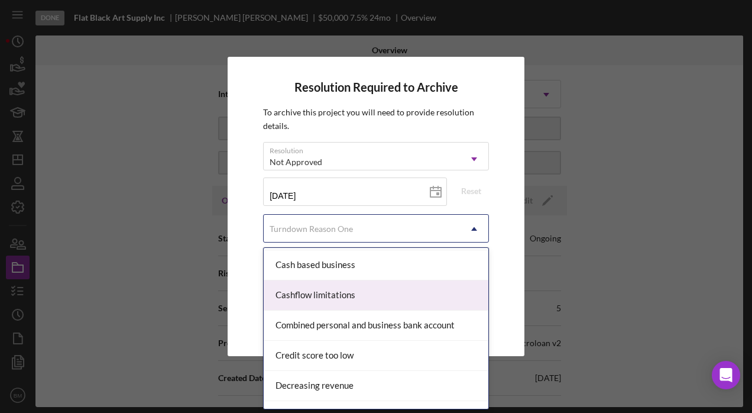
click at [354, 300] on div "Cashflow limitations" at bounding box center [376, 295] width 225 height 30
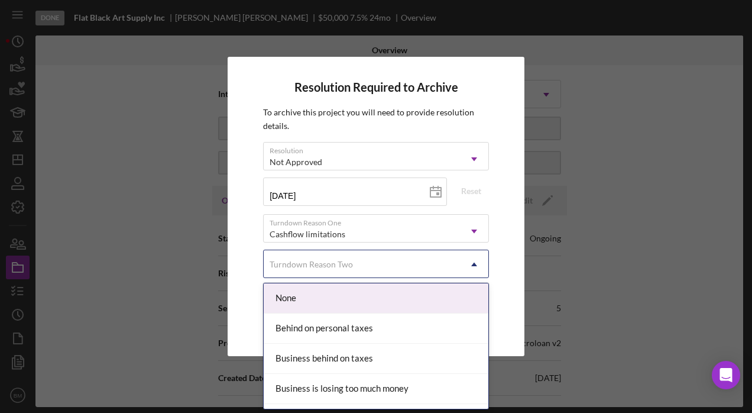
click at [296, 261] on div "Turndown Reason Two" at bounding box center [311, 264] width 83 height 9
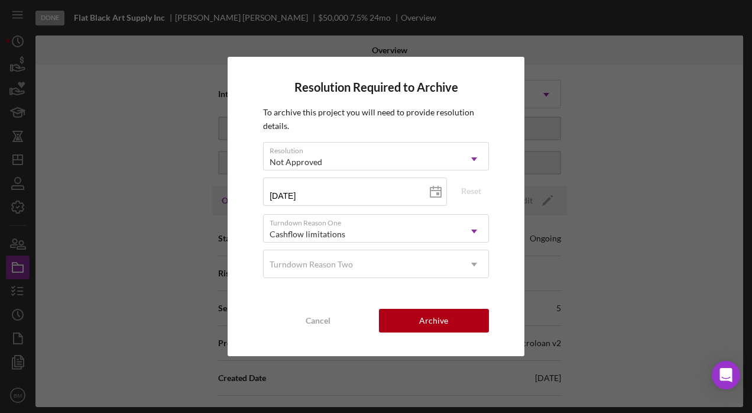
click at [510, 216] on div "Resolution Required to Archive To archive this project you will need to provide…" at bounding box center [376, 206] width 297 height 299
click at [441, 321] on div "Archive" at bounding box center [433, 321] width 29 height 24
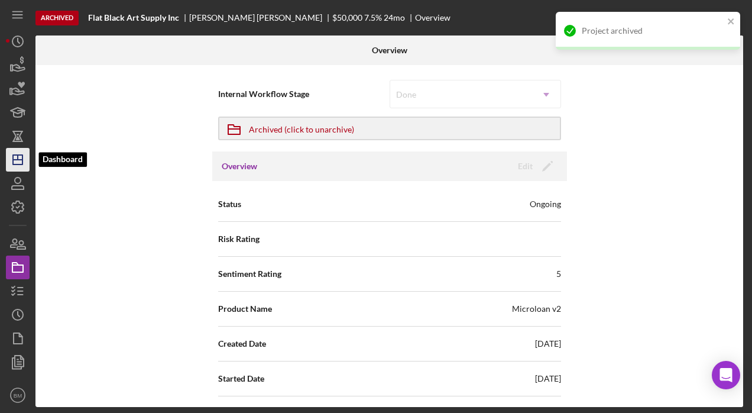
click at [15, 165] on icon "Icon/Dashboard" at bounding box center [18, 160] width 30 height 30
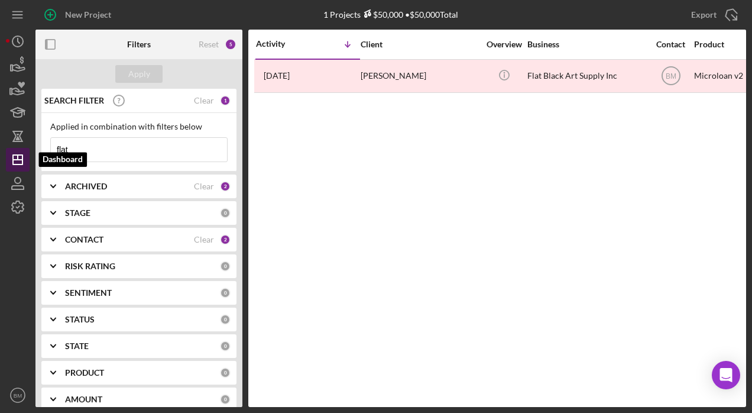
click at [19, 160] on line "button" at bounding box center [17, 160] width 9 height 0
click at [213, 101] on div "SEARCH FILTER Clear 1" at bounding box center [135, 101] width 189 height 30
drag, startPoint x: 213, startPoint y: 101, endPoint x: 205, endPoint y: 100, distance: 7.7
click at [205, 100] on div "Clear" at bounding box center [204, 100] width 20 height 9
click at [155, 76] on button "Apply" at bounding box center [138, 74] width 47 height 18
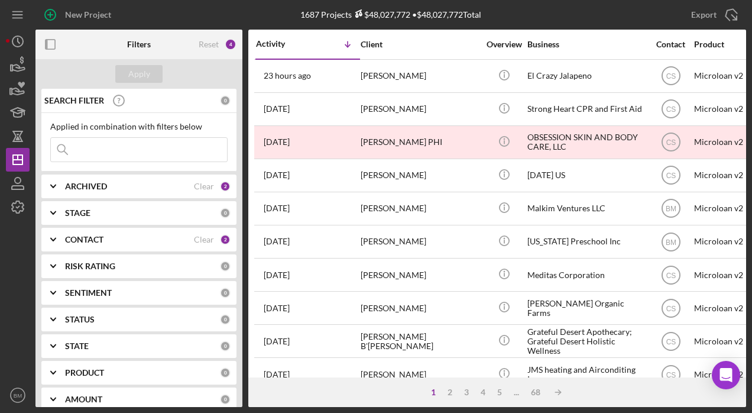
click at [173, 154] on input at bounding box center [139, 150] width 176 height 24
click at [140, 157] on input at bounding box center [139, 150] width 176 height 24
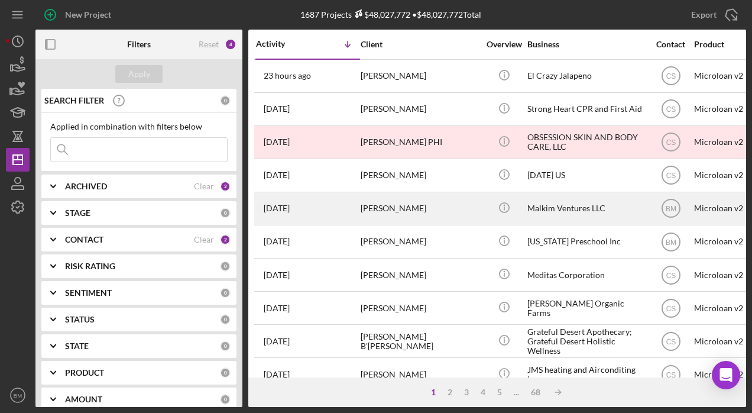
click at [406, 193] on div "[PERSON_NAME]" at bounding box center [420, 208] width 118 height 31
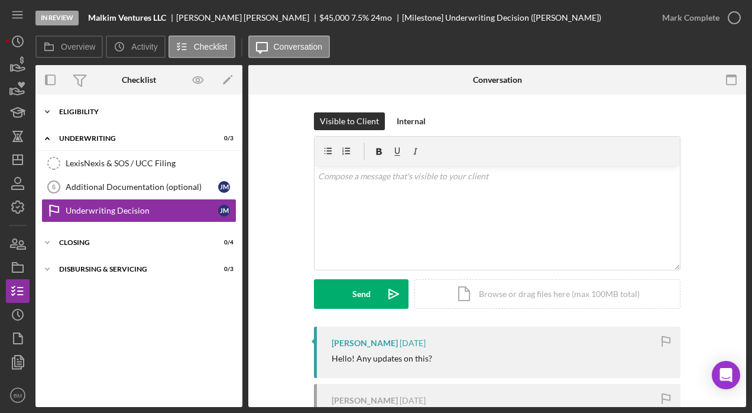
click at [79, 109] on div "Eligibility" at bounding box center [143, 111] width 169 height 7
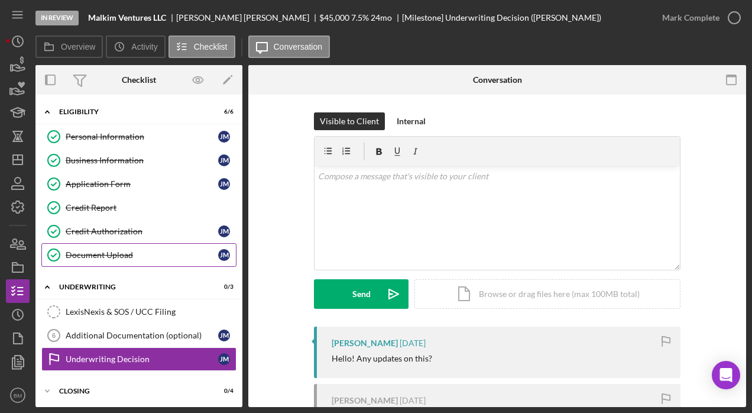
click at [85, 251] on div "Document Upload" at bounding box center [142, 254] width 153 height 9
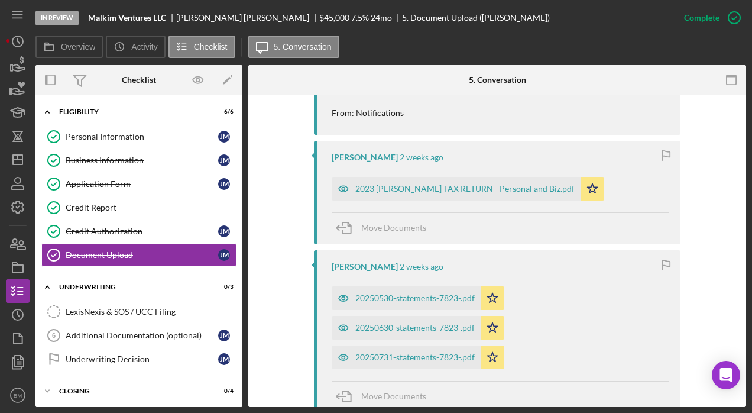
scroll to position [1005, 0]
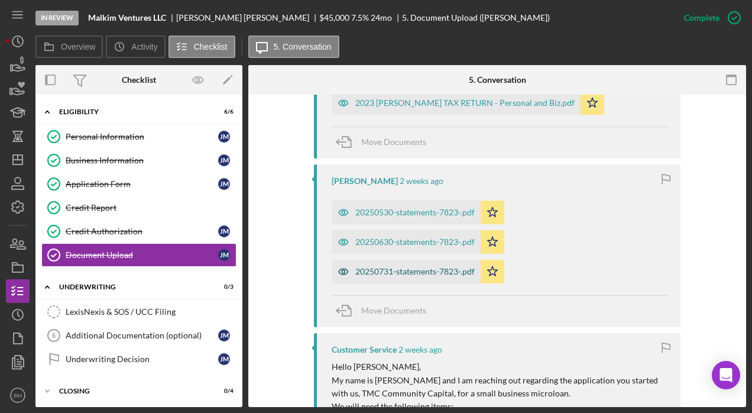
click at [382, 267] on div "20250731-statements-7823-.pdf" at bounding box center [414, 271] width 119 height 9
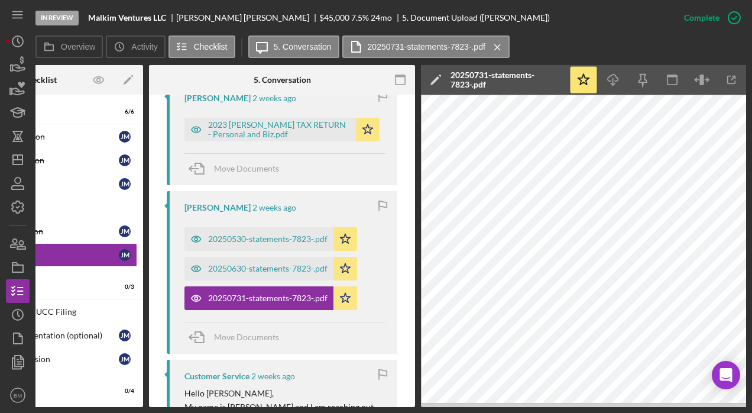
scroll to position [0, 129]
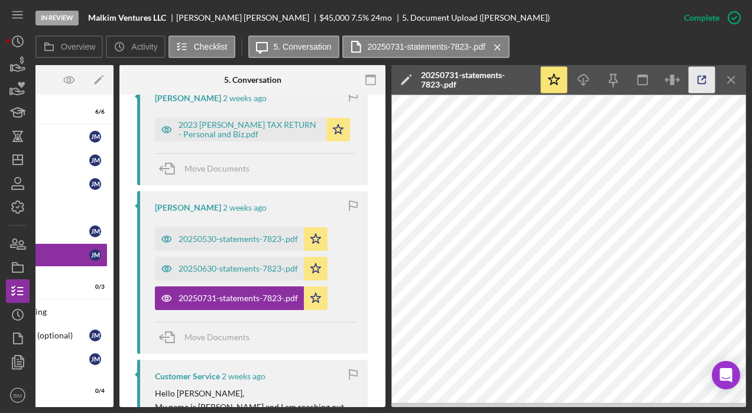
click at [698, 79] on icon "button" at bounding box center [702, 80] width 8 height 8
drag, startPoint x: 212, startPoint y: 209, endPoint x: 253, endPoint y: 209, distance: 40.8
click at [212, 234] on div "20250530-statements-7823-.pdf" at bounding box center [238, 238] width 119 height 9
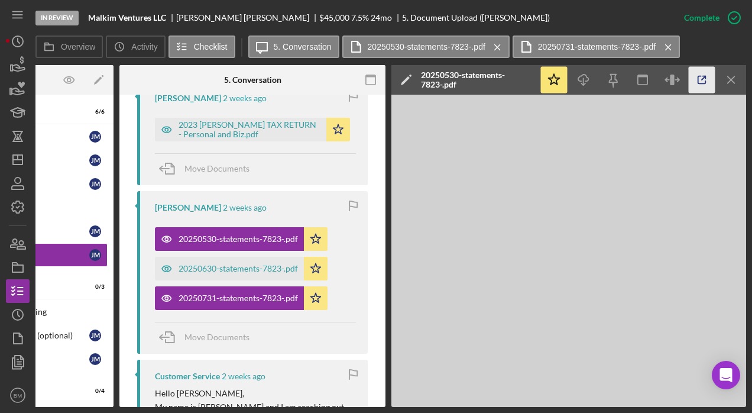
click at [716, 83] on div "Icon/Star Icon/Download Icon/Menu Close" at bounding box center [642, 80] width 207 height 30
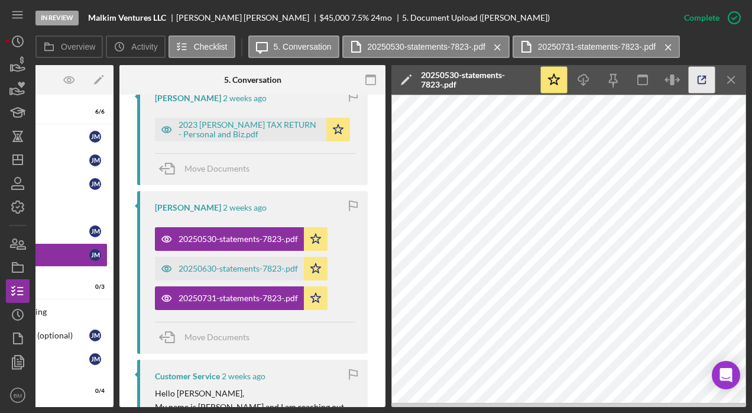
click at [700, 86] on icon "button" at bounding box center [702, 80] width 27 height 27
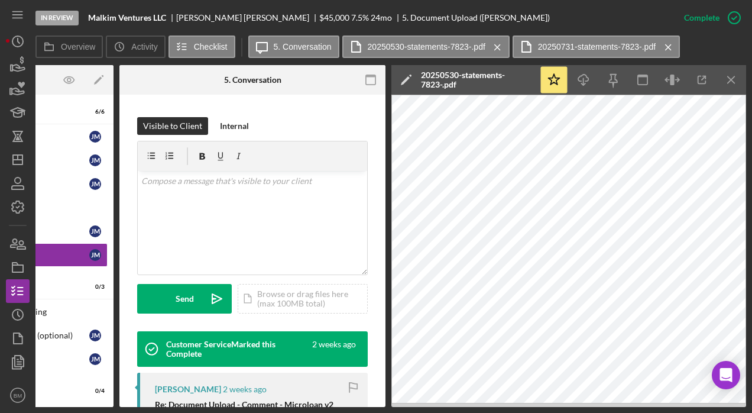
scroll to position [0, 0]
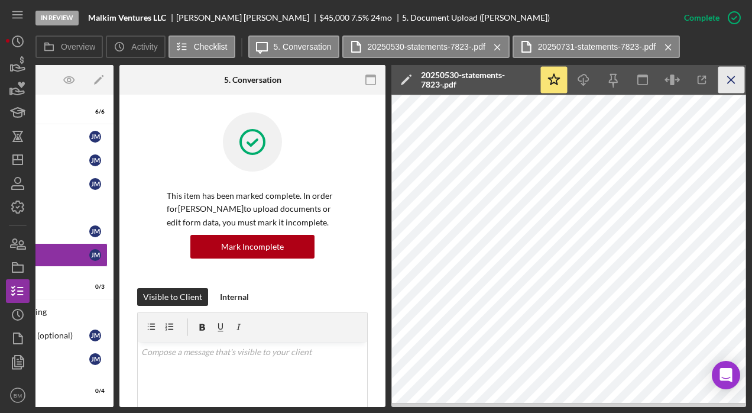
click at [728, 83] on line "button" at bounding box center [731, 79] width 7 height 7
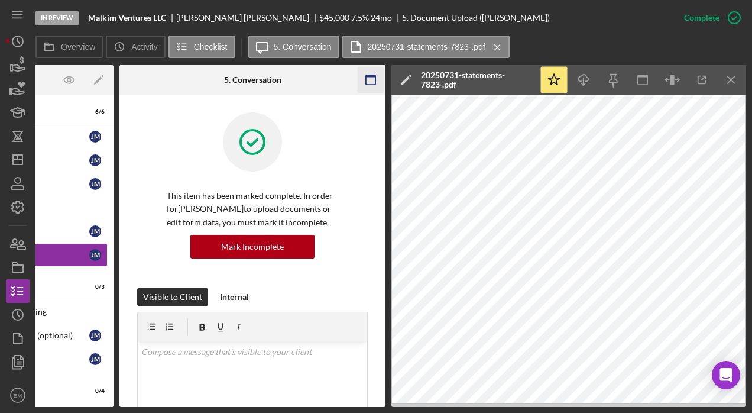
click at [723, 84] on icon "Icon/Menu Close" at bounding box center [732, 80] width 27 height 27
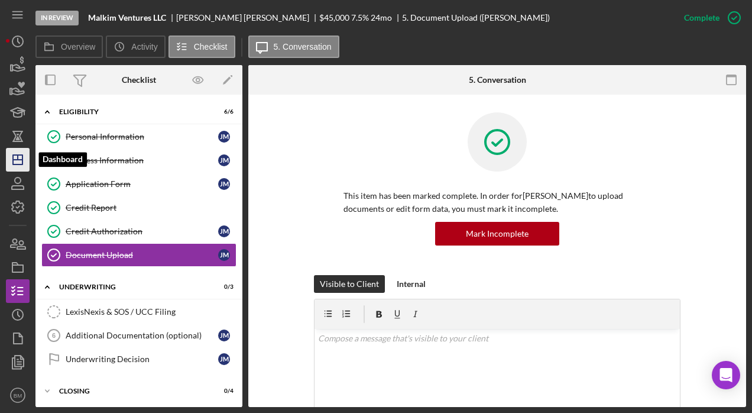
click at [23, 164] on icon "Icon/Dashboard" at bounding box center [18, 160] width 30 height 30
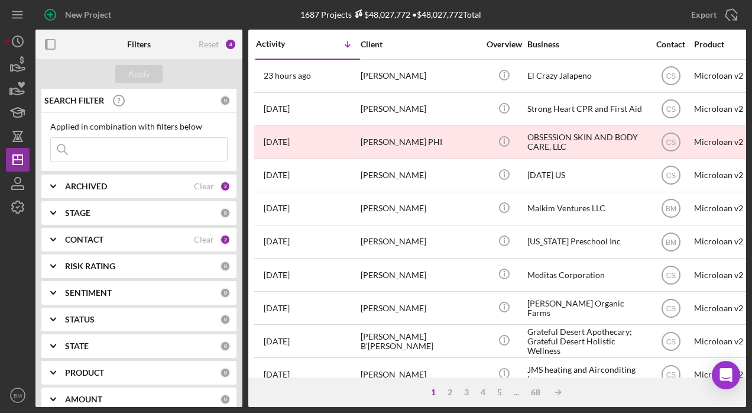
click at [135, 146] on input at bounding box center [139, 150] width 176 height 24
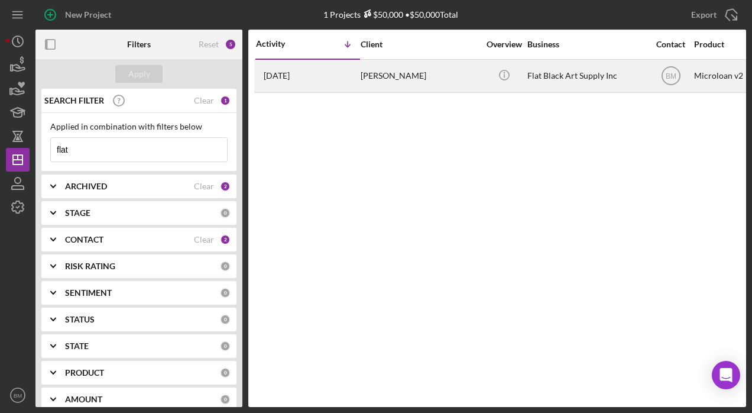
type input "flat"
click at [413, 83] on div "[PERSON_NAME]" at bounding box center [420, 75] width 118 height 31
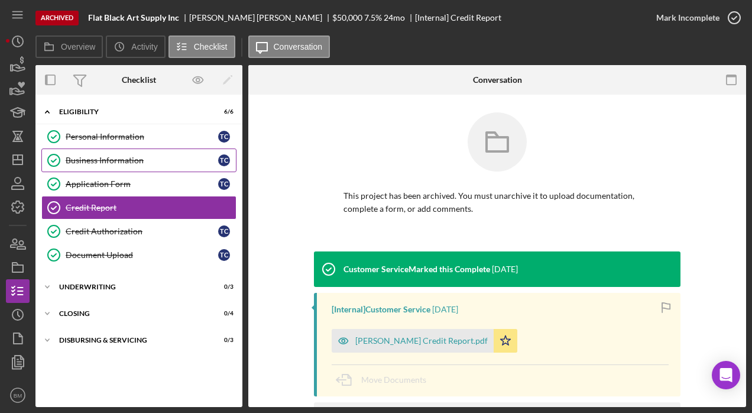
click at [90, 162] on div "Business Information" at bounding box center [142, 160] width 153 height 9
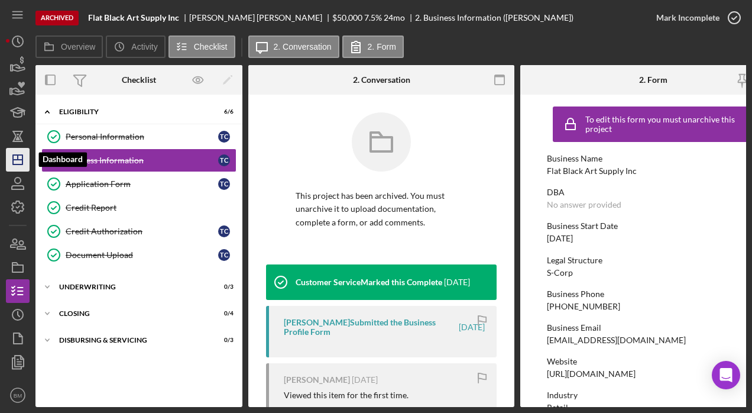
click at [15, 157] on icon "Icon/Dashboard" at bounding box center [18, 160] width 30 height 30
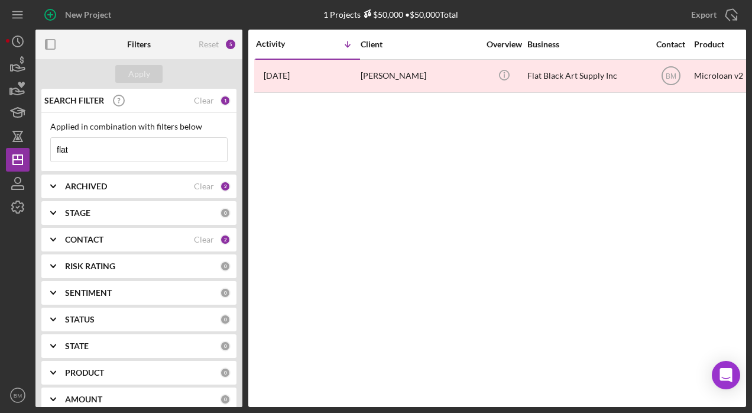
click at [136, 237] on div "CONTACT" at bounding box center [129, 239] width 129 height 9
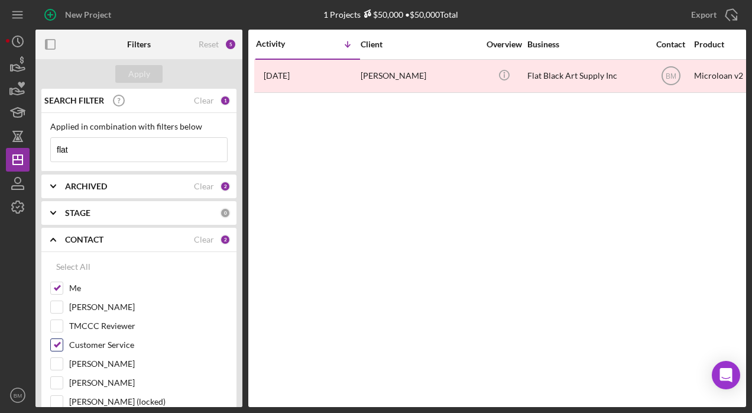
click at [55, 344] on input "Customer Service" at bounding box center [57, 345] width 12 height 12
checkbox input "false"
click at [147, 76] on div "Apply" at bounding box center [139, 74] width 22 height 18
click at [112, 151] on input "flat" at bounding box center [139, 150] width 176 height 24
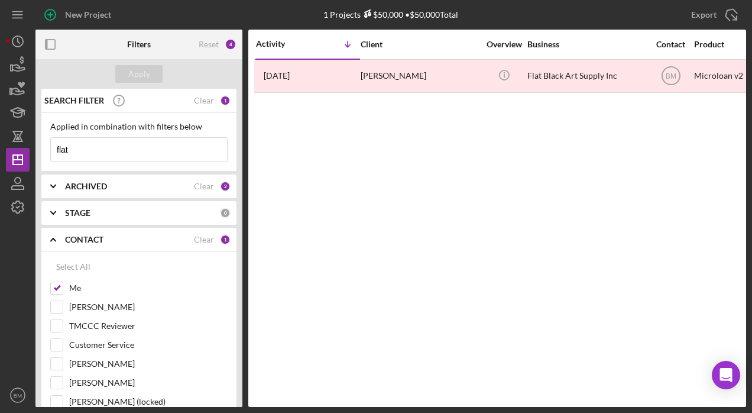
click at [73, 187] on b "ARCHIVED" at bounding box center [86, 186] width 42 height 9
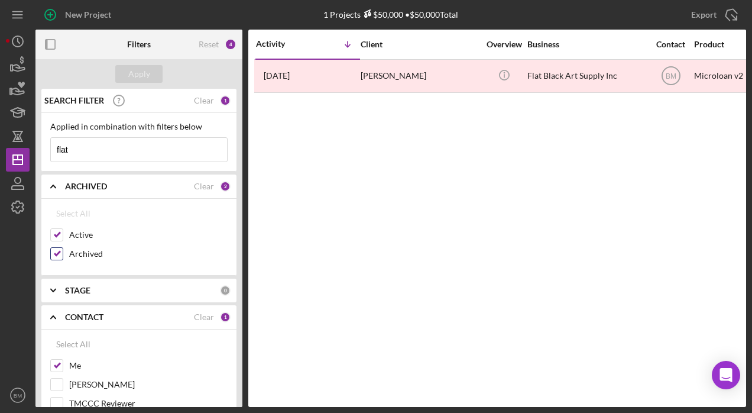
click at [77, 250] on label "Archived" at bounding box center [148, 254] width 158 height 12
click at [63, 250] on input "Archived" at bounding box center [57, 254] width 12 height 12
checkbox input "false"
click at [148, 76] on div "Apply" at bounding box center [139, 74] width 22 height 18
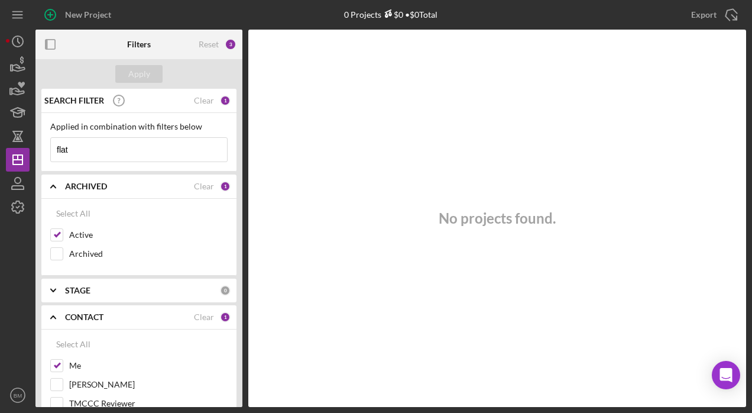
click at [196, 105] on div "SEARCH FILTER Clear 1" at bounding box center [135, 101] width 189 height 30
click at [198, 103] on div "Clear" at bounding box center [204, 100] width 20 height 9
click at [138, 76] on div "Apply" at bounding box center [139, 74] width 22 height 18
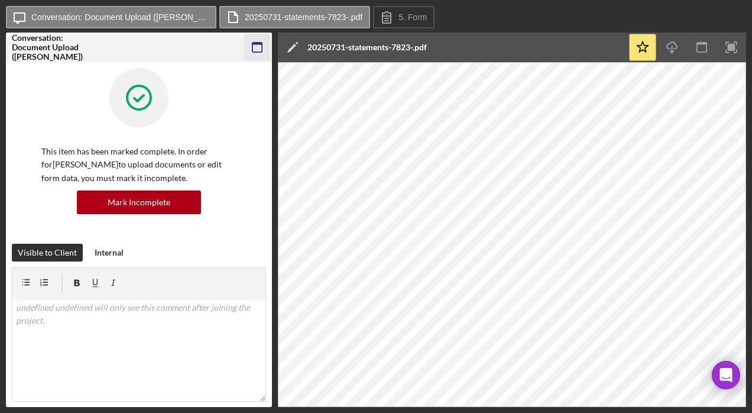
click at [257, 47] on icon "button" at bounding box center [257, 47] width 27 height 27
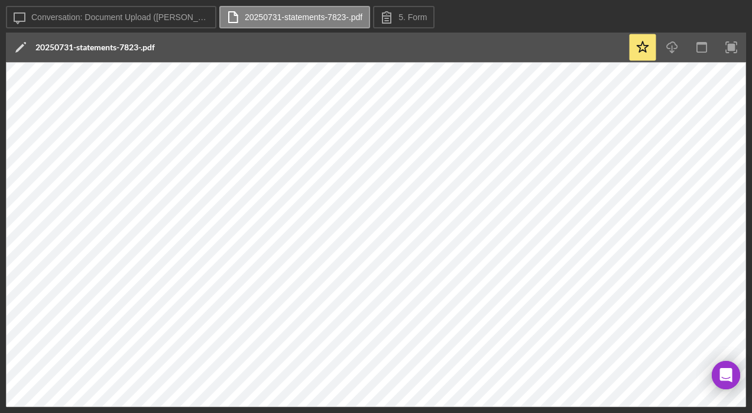
click at [667, 19] on div "Icon/Message Conversation: Document Upload (Jesse M.) 20250731-statements-7823-…" at bounding box center [376, 18] width 740 height 24
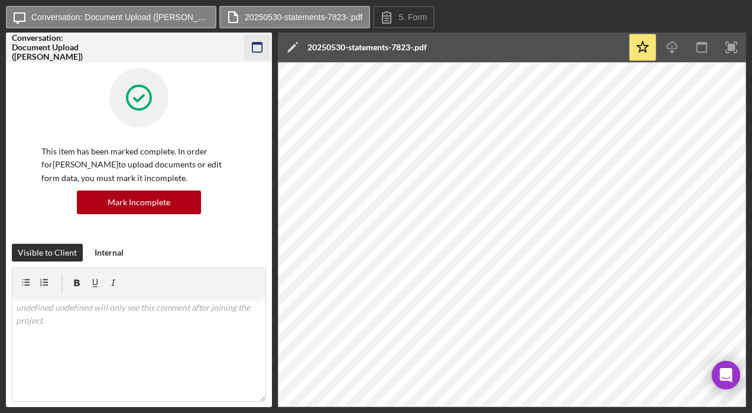
click at [257, 41] on icon "button" at bounding box center [257, 47] width 27 height 27
